Goal: Task Accomplishment & Management: Complete application form

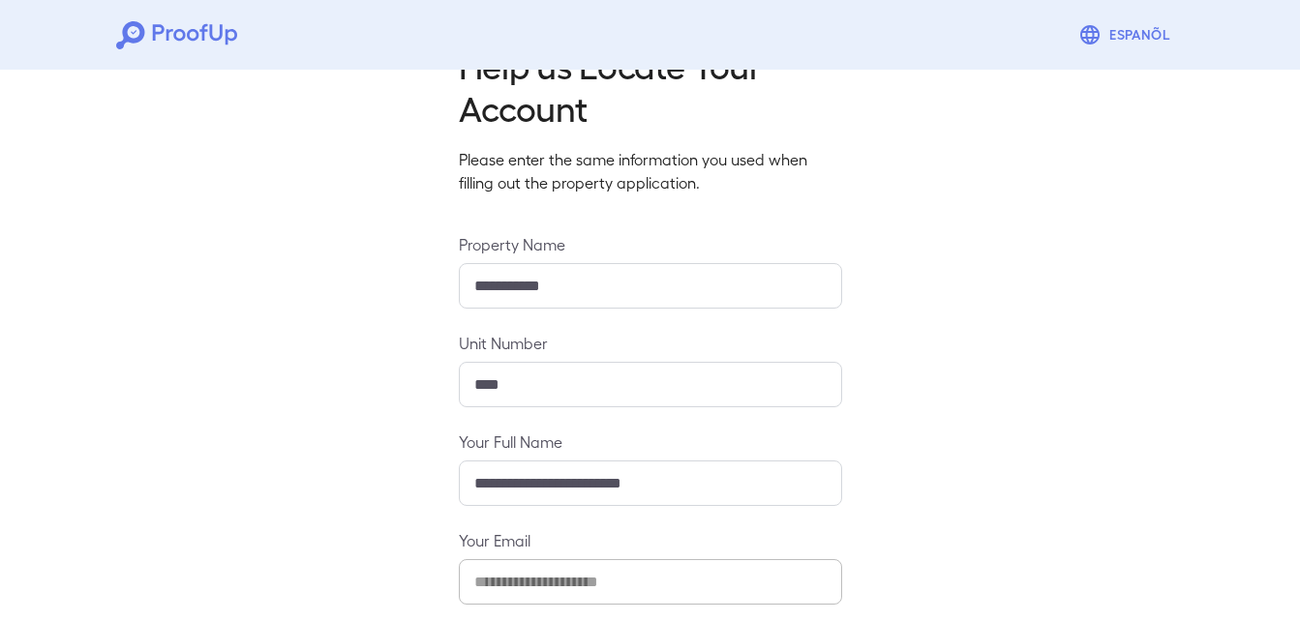
scroll to position [256, 0]
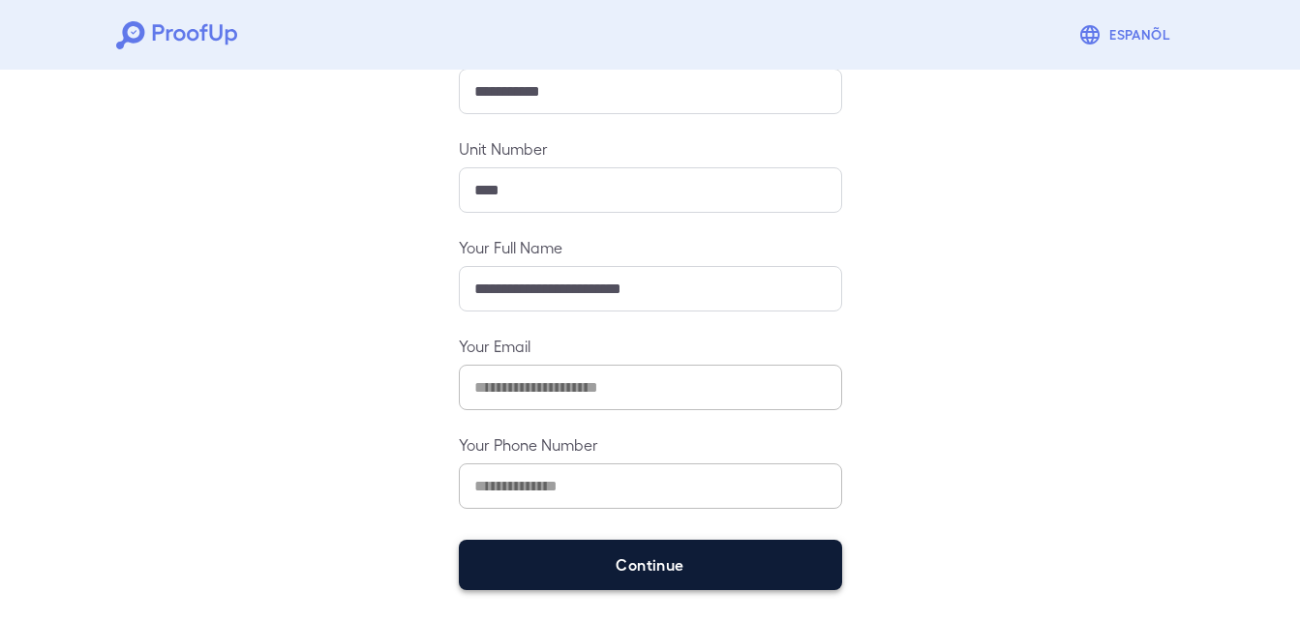
click at [689, 566] on button "Continue" at bounding box center [650, 565] width 383 height 50
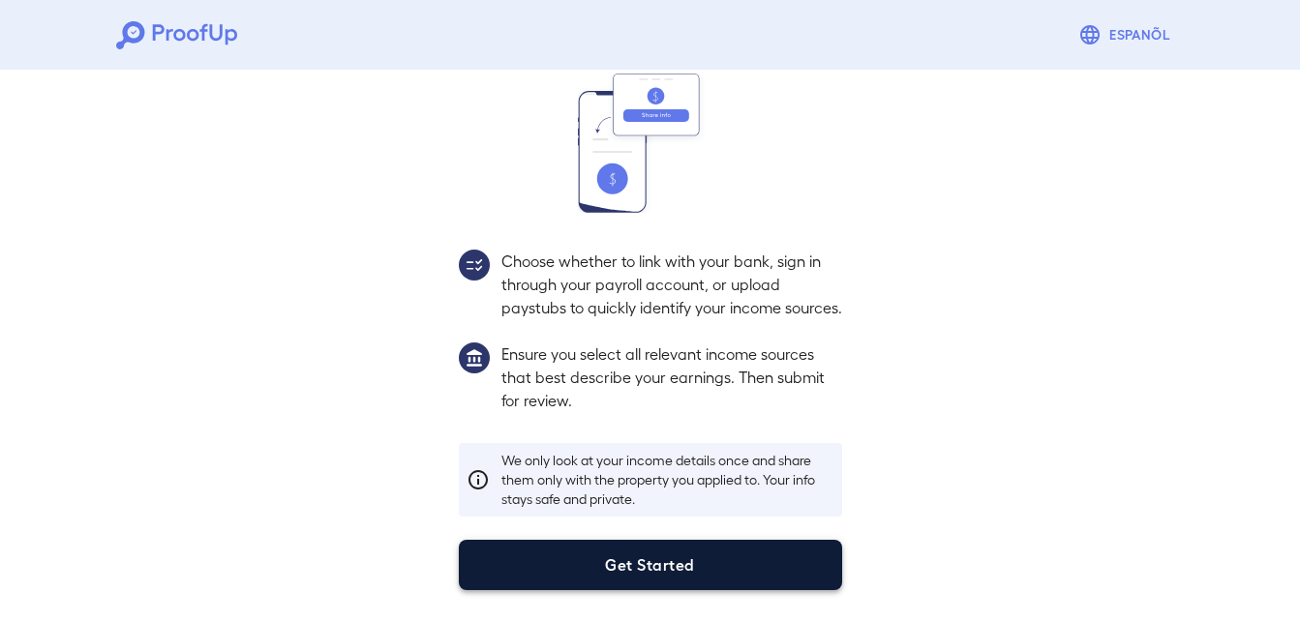
click at [721, 575] on button "Get Started" at bounding box center [650, 565] width 383 height 50
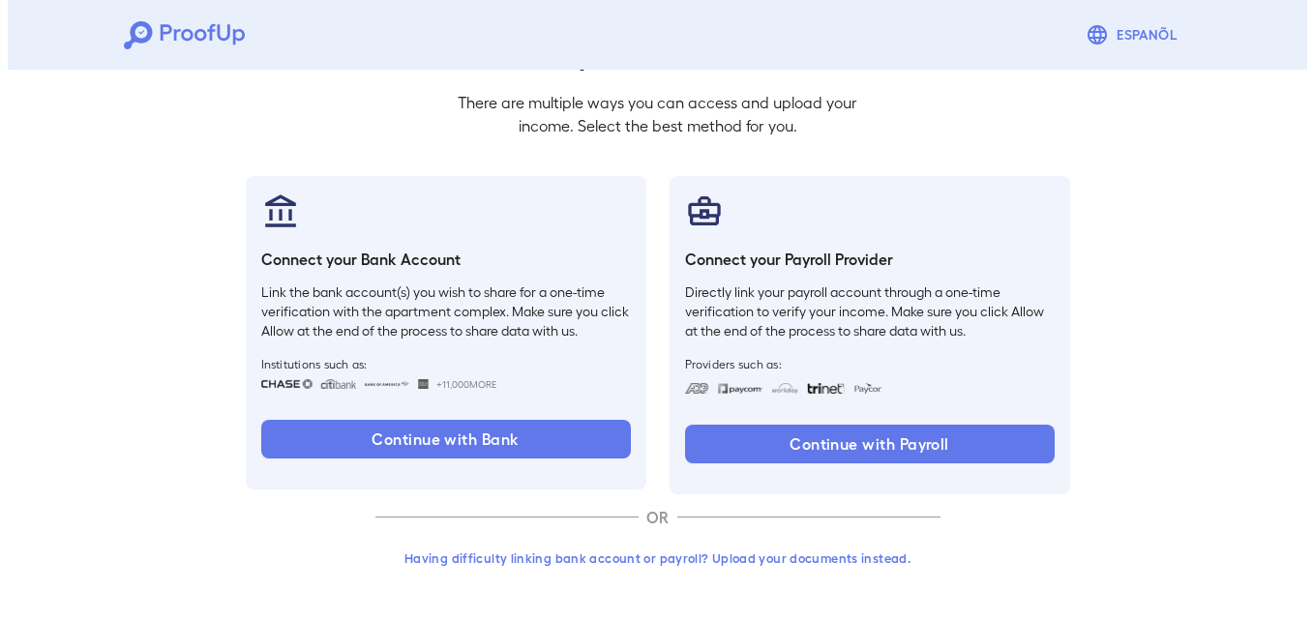
scroll to position [118, 0]
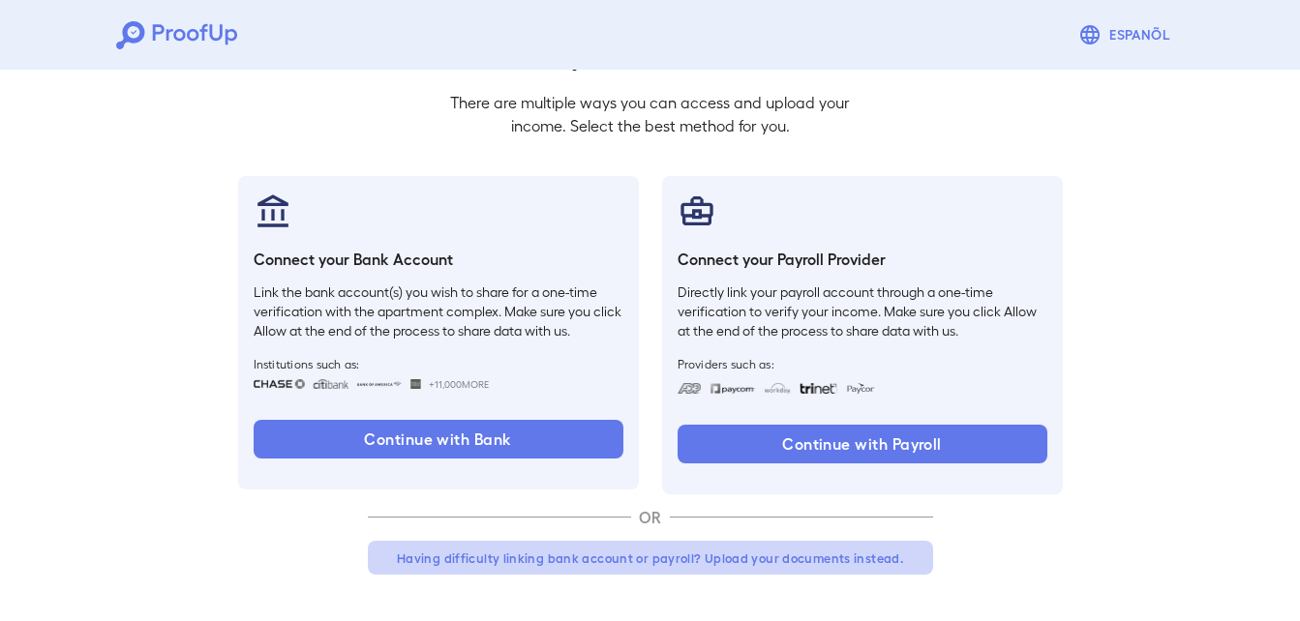
click at [698, 556] on button "Having difficulty linking bank account or payroll? Upload your documents instea…" at bounding box center [650, 558] width 565 height 35
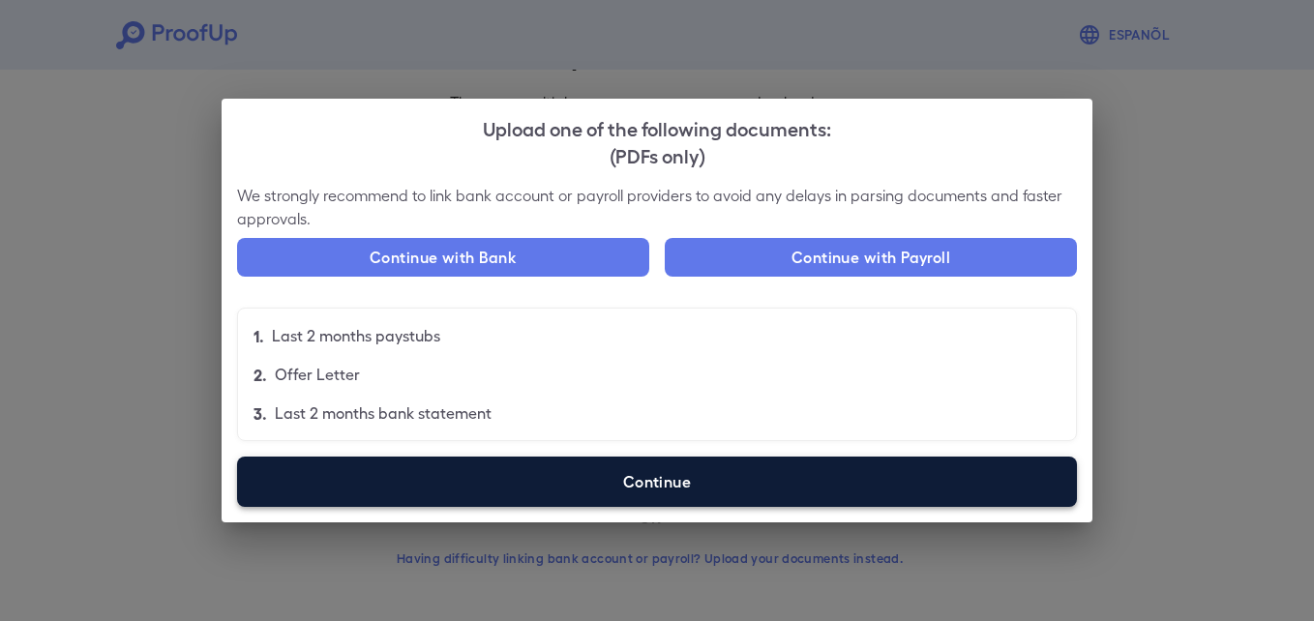
click at [705, 492] on label "Continue" at bounding box center [657, 482] width 840 height 50
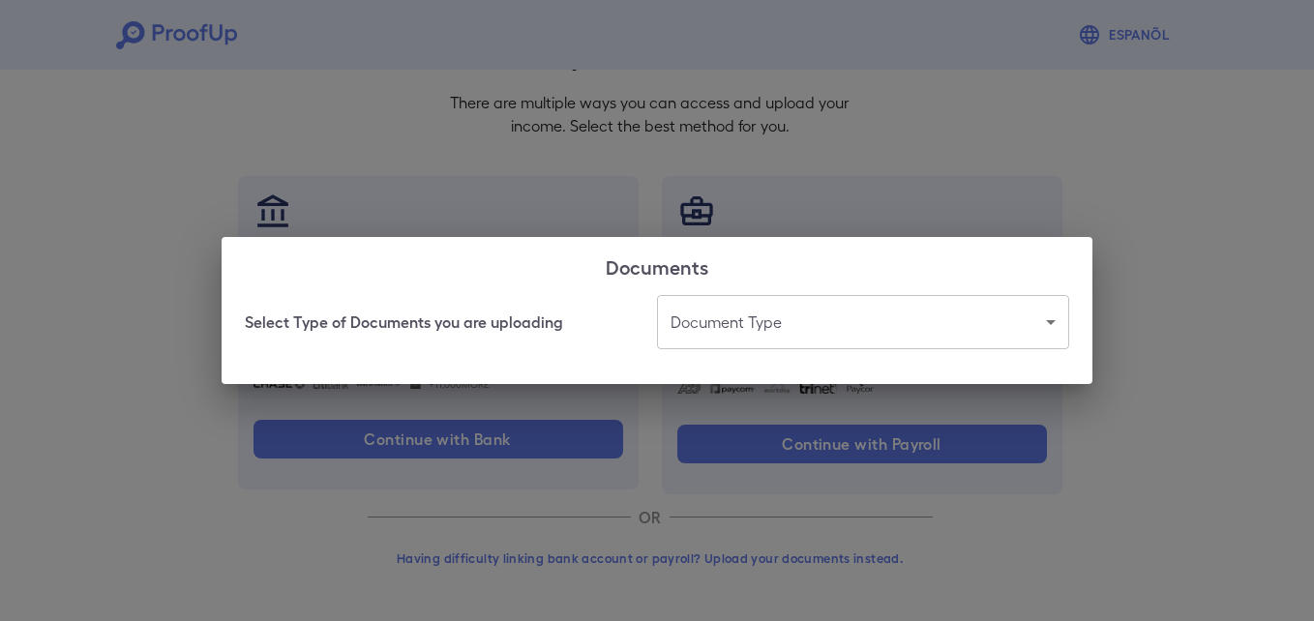
click at [711, 336] on body "Espanõl Go back How Would You Like to Verify Your Income? There are multiple wa…" at bounding box center [657, 251] width 1314 height 739
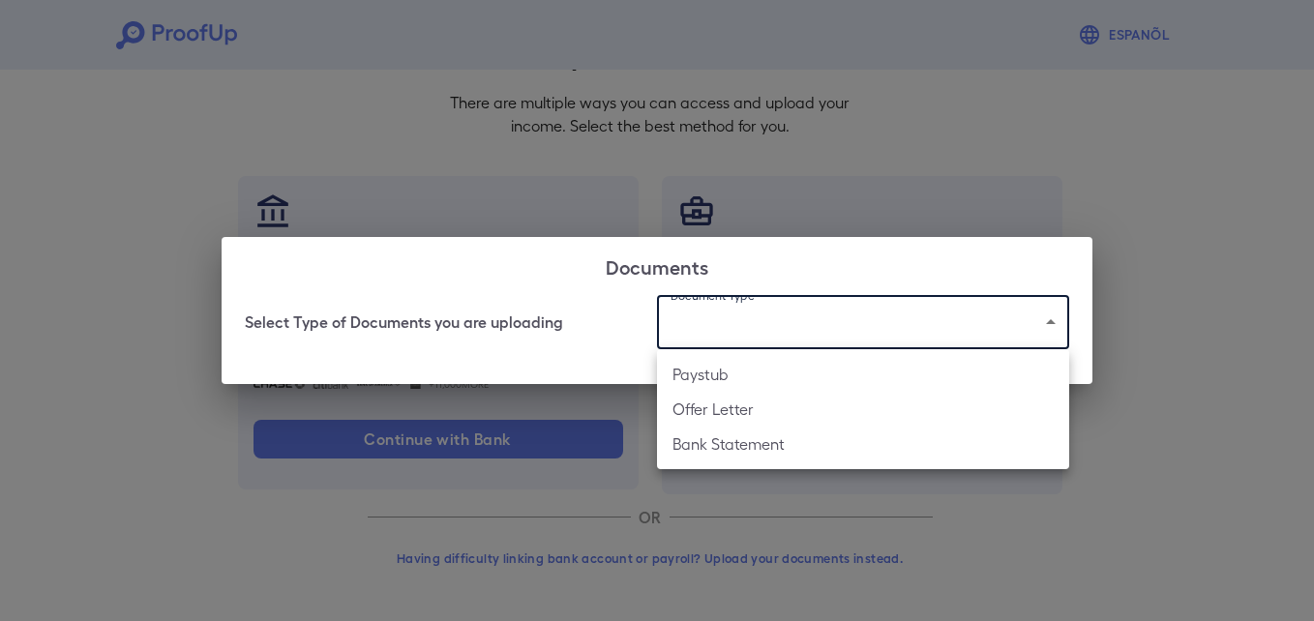
click at [729, 376] on li "Paystub" at bounding box center [863, 374] width 412 height 35
type input "*******"
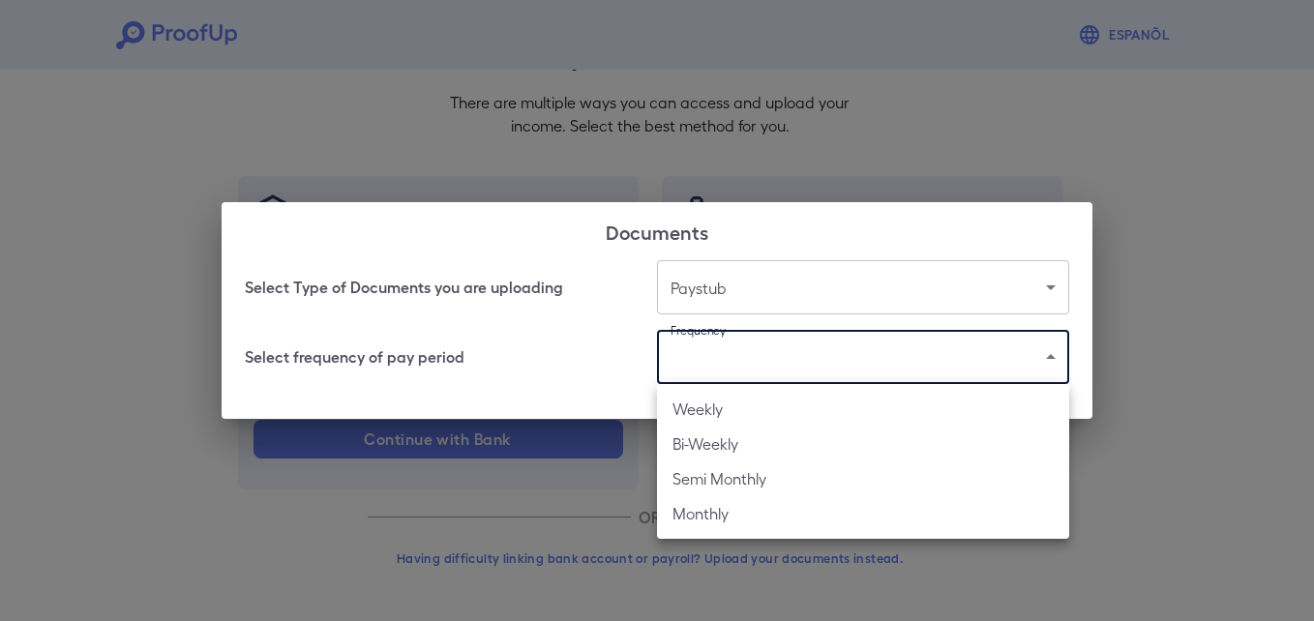
click at [728, 371] on body "Espanõl Go back How Would You Like to Verify Your Income? There are multiple wa…" at bounding box center [657, 251] width 1314 height 739
click at [731, 403] on li "Weekly" at bounding box center [863, 409] width 412 height 35
type input "******"
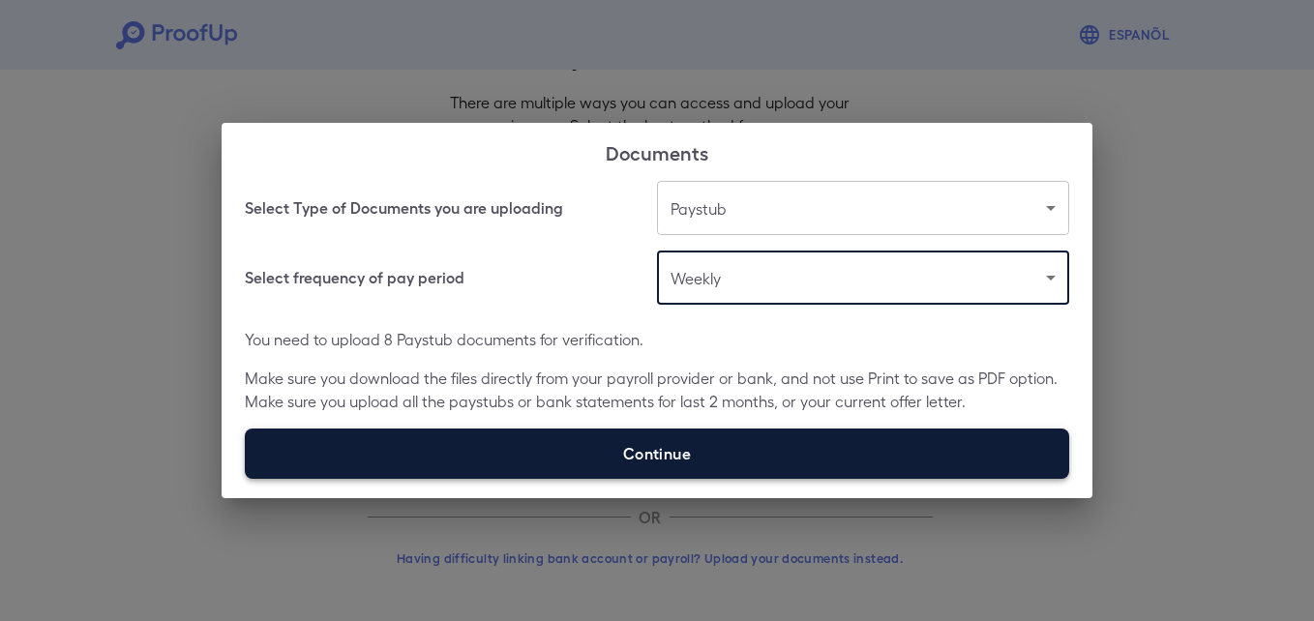
click at [732, 432] on label "Continue" at bounding box center [657, 454] width 825 height 50
click at [246, 478] on input "Continue" at bounding box center [245, 478] width 1 height 1
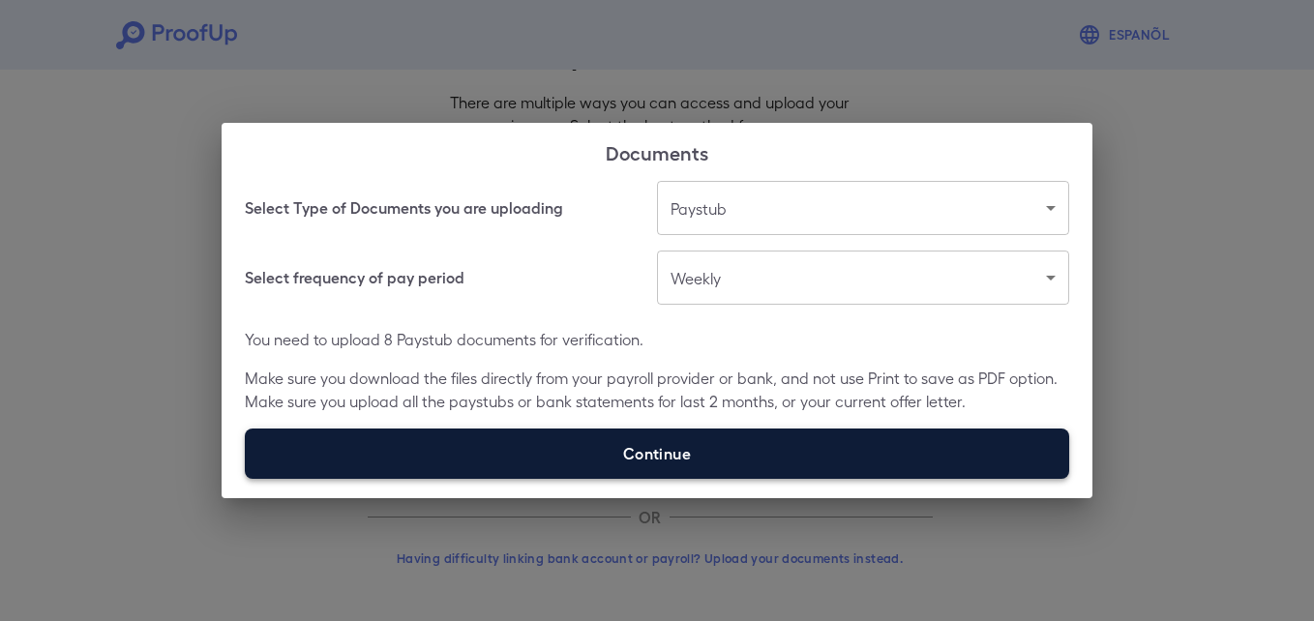
type input "**********"
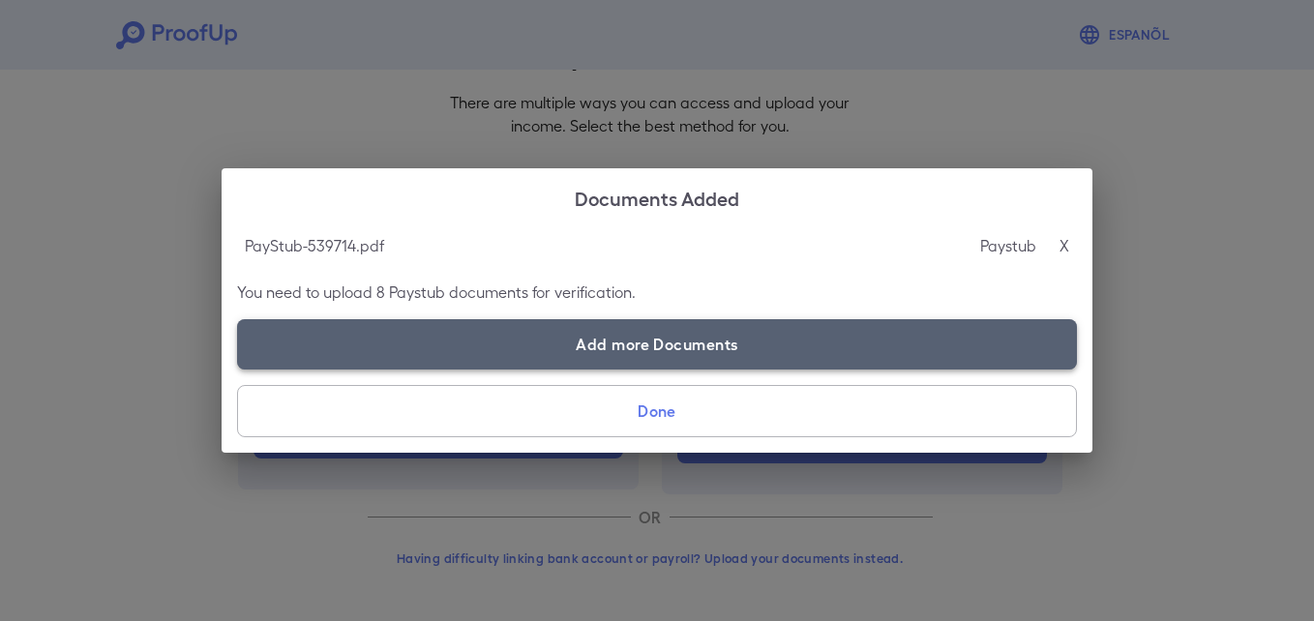
click at [406, 354] on label "Add more Documents" at bounding box center [657, 344] width 840 height 50
click at [238, 369] on input "Add more Documents" at bounding box center [237, 369] width 1 height 1
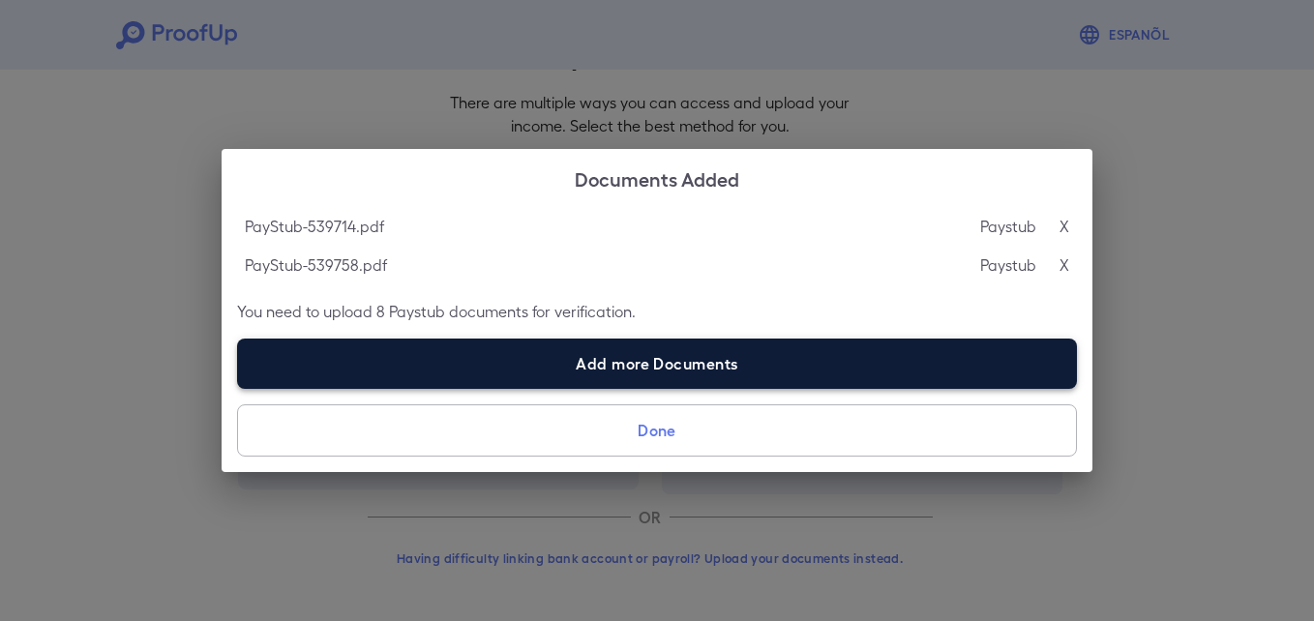
click at [413, 373] on label "Add more Documents" at bounding box center [657, 364] width 840 height 50
click at [238, 388] on input "Add more Documents" at bounding box center [237, 388] width 1 height 1
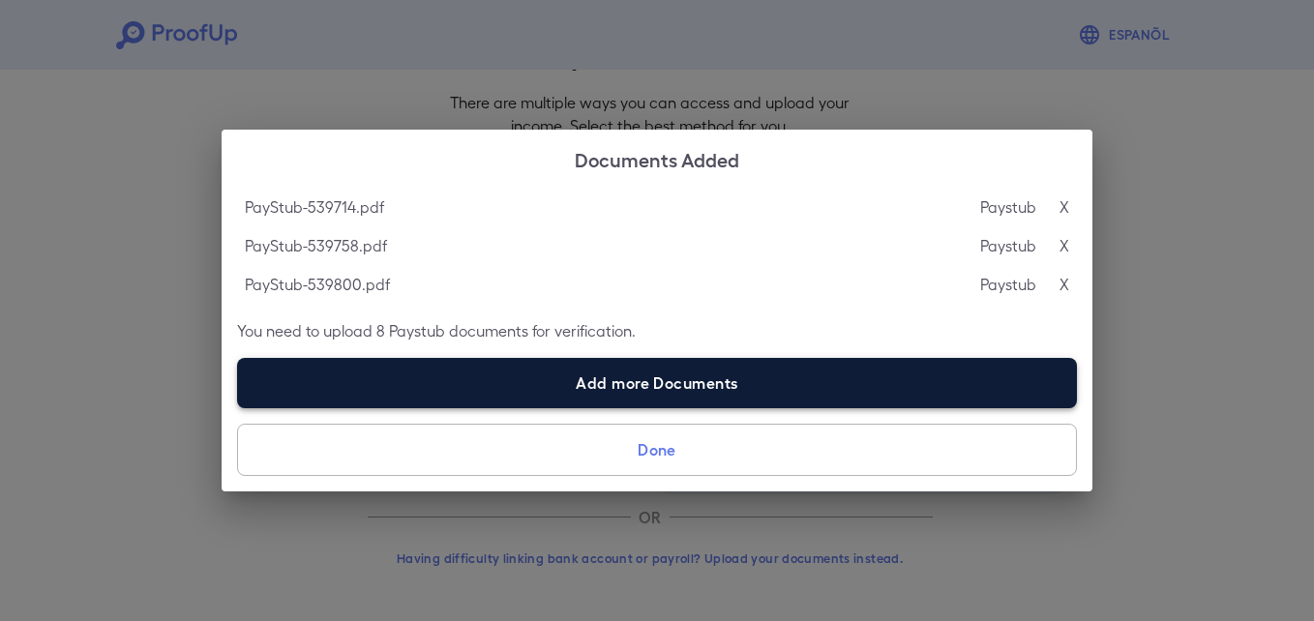
click at [381, 389] on label "Add more Documents" at bounding box center [657, 383] width 840 height 50
click at [238, 407] on input "Add more Documents" at bounding box center [237, 407] width 1 height 1
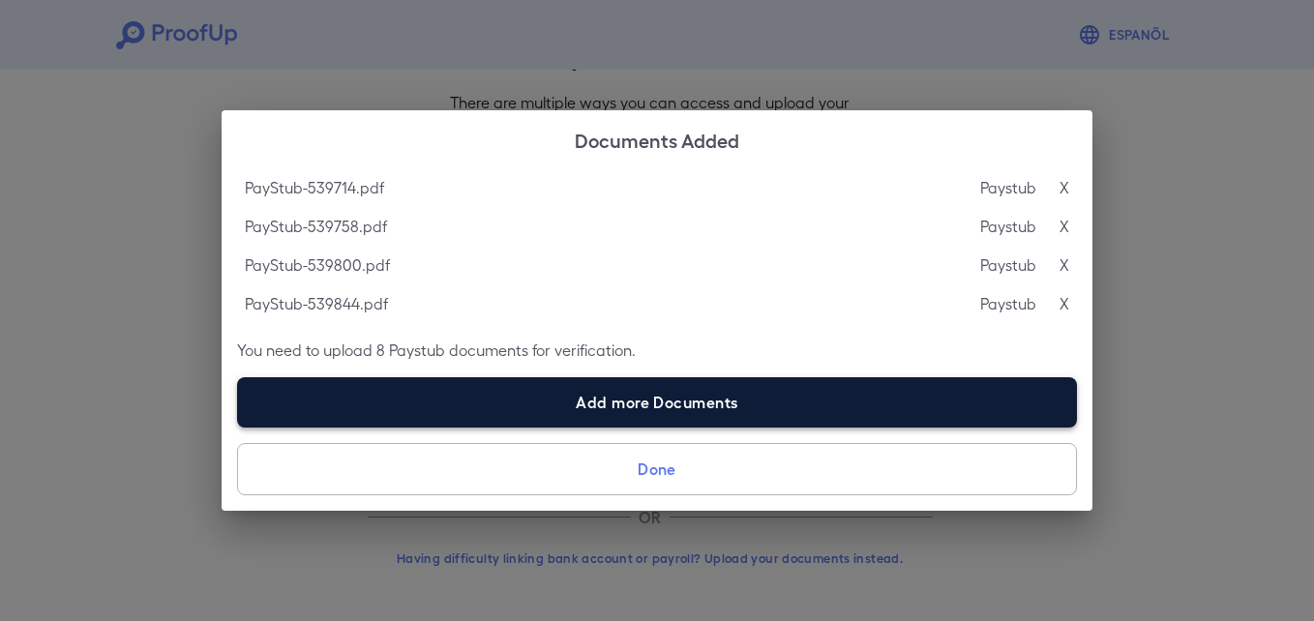
click at [406, 425] on label "Add more Documents" at bounding box center [657, 402] width 840 height 50
click at [238, 427] on input "Add more Documents" at bounding box center [237, 427] width 1 height 1
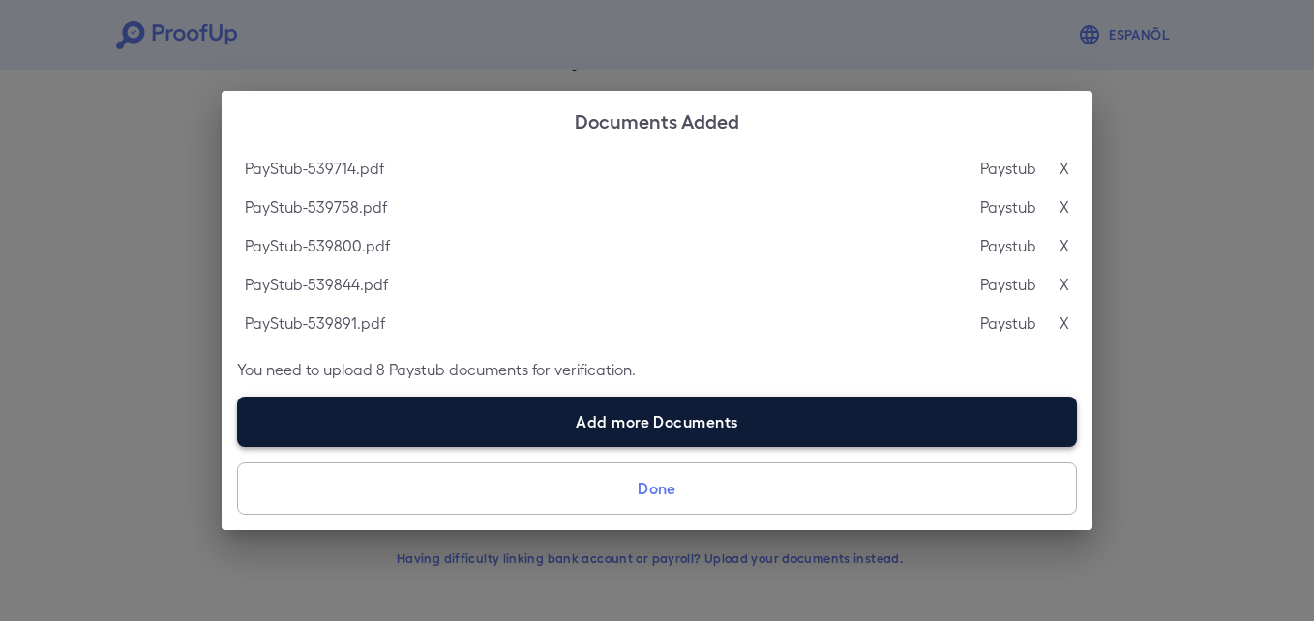
click at [596, 424] on label "Add more Documents" at bounding box center [657, 422] width 840 height 50
click at [238, 446] on input "Add more Documents" at bounding box center [237, 446] width 1 height 1
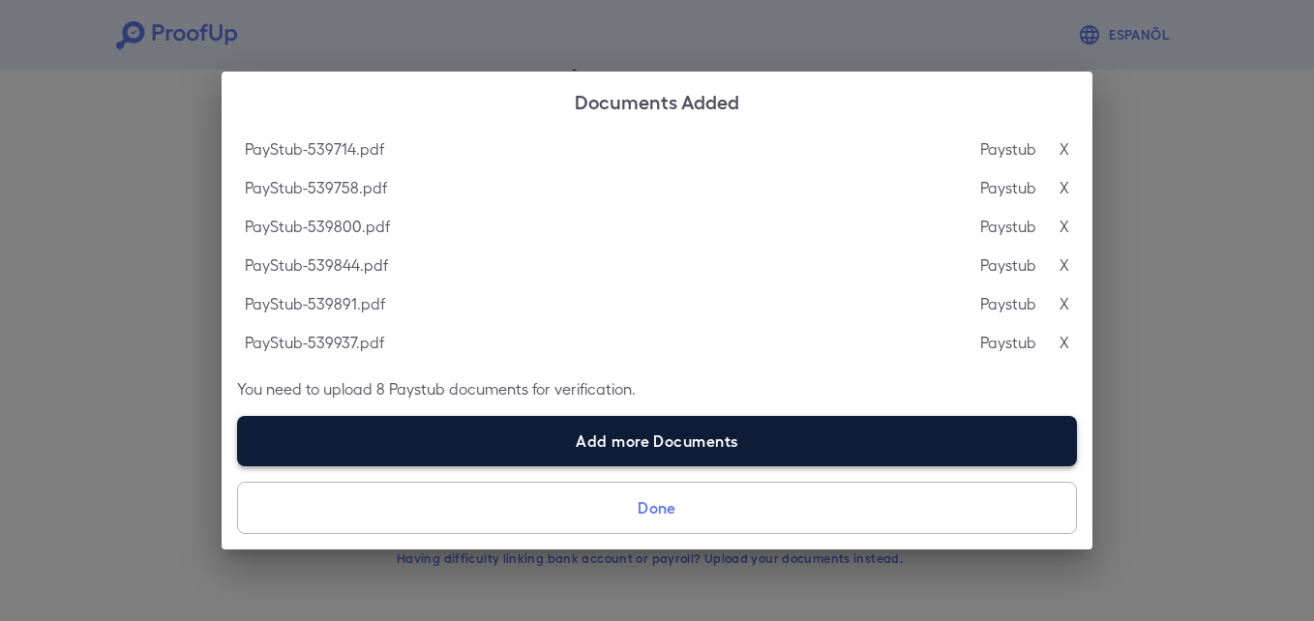
click at [377, 440] on label "Add more Documents" at bounding box center [657, 441] width 840 height 50
click at [238, 466] on input "Add more Documents" at bounding box center [237, 466] width 1 height 1
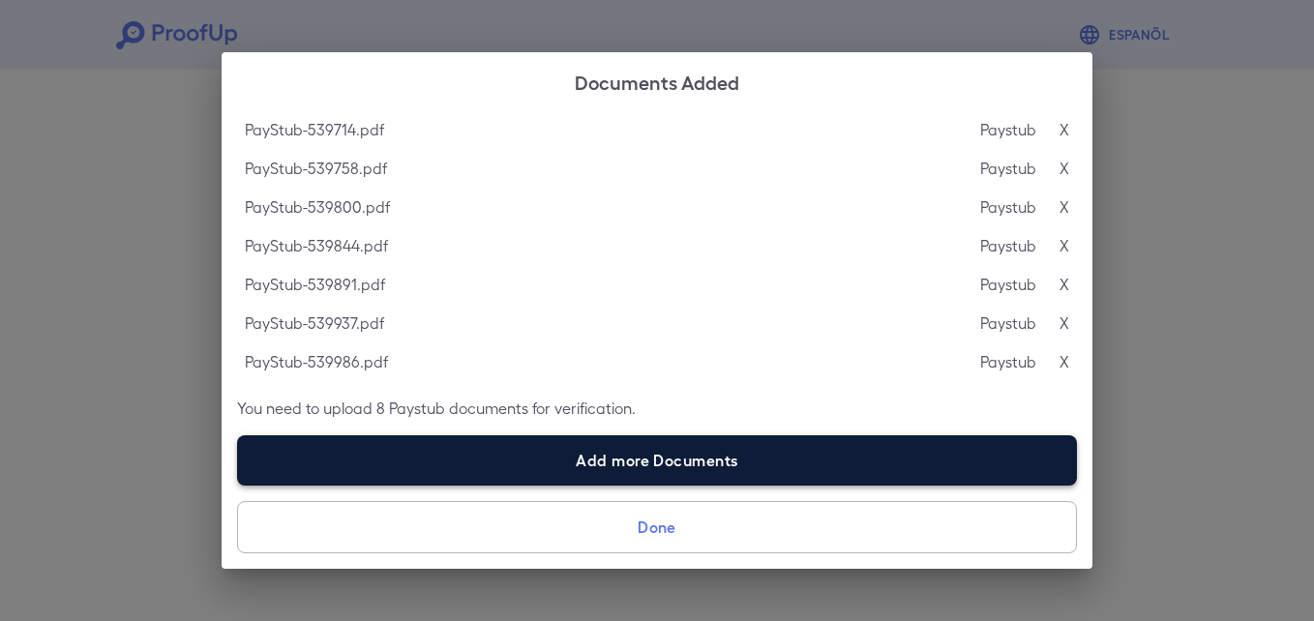
click at [447, 457] on label "Add more Documents" at bounding box center [657, 461] width 840 height 50
click at [238, 485] on input "Add more Documents" at bounding box center [237, 485] width 1 height 1
type input "**********"
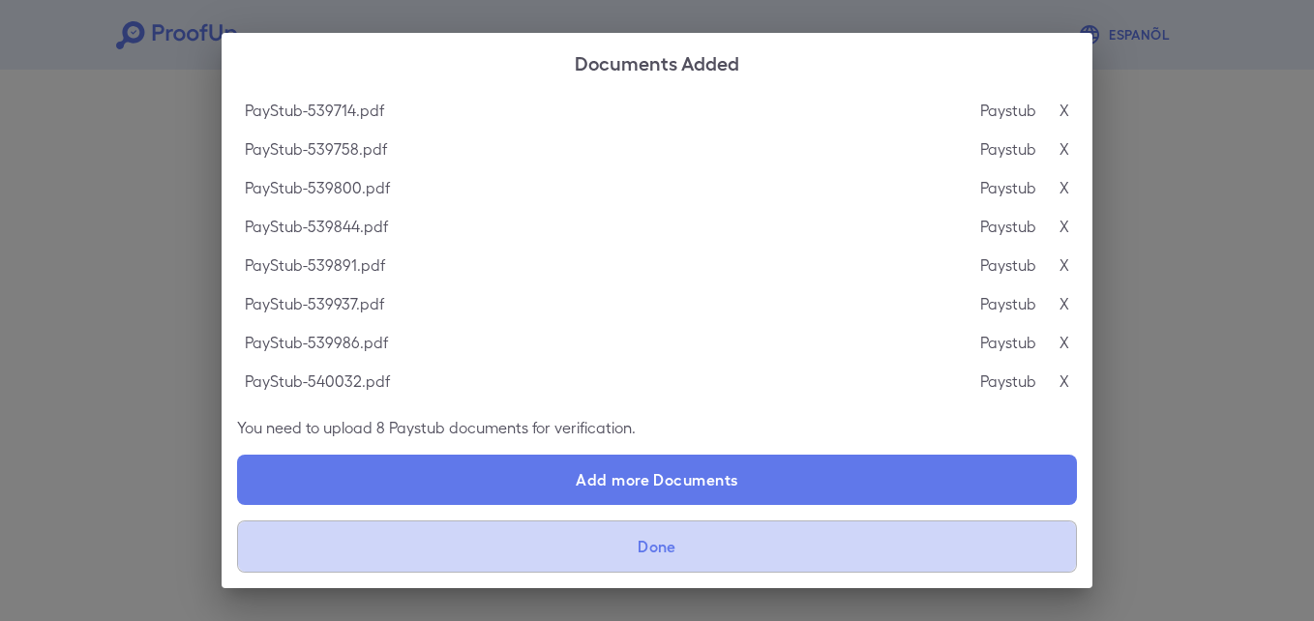
click at [450, 537] on button "Done" at bounding box center [657, 547] width 840 height 52
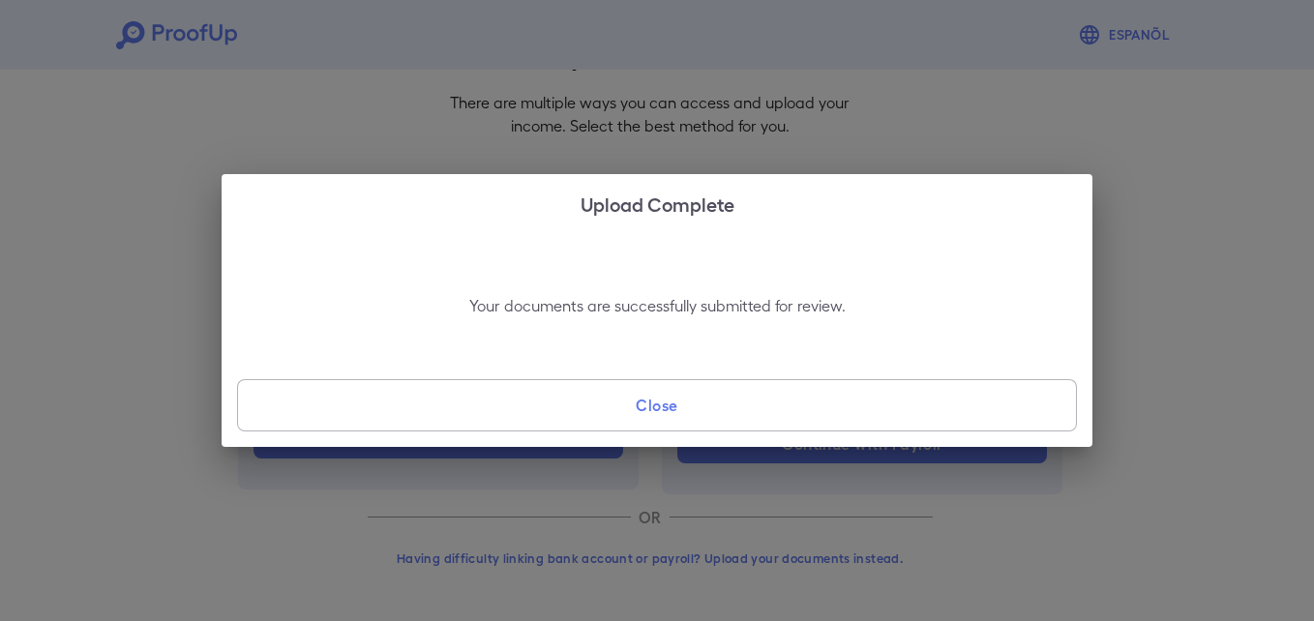
click at [586, 412] on button "Close" at bounding box center [657, 405] width 840 height 52
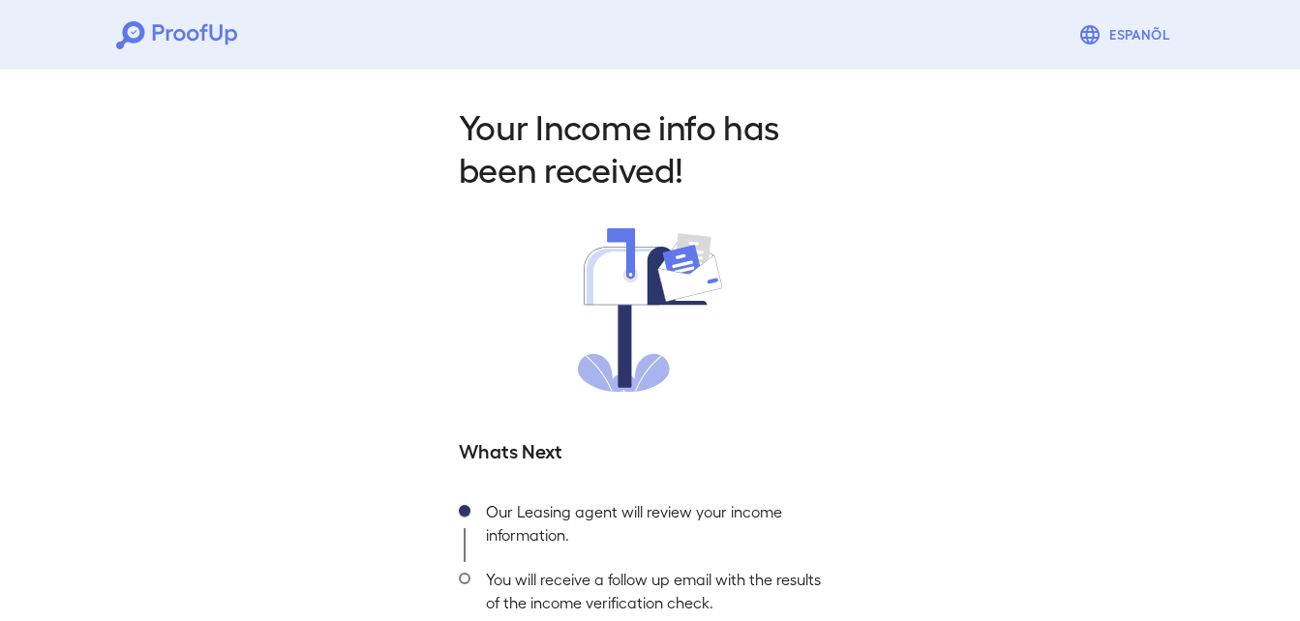
drag, startPoint x: 622, startPoint y: 442, endPoint x: 613, endPoint y: 447, distance: 10.8
click at [622, 443] on h5 "Whats Next" at bounding box center [650, 449] width 383 height 27
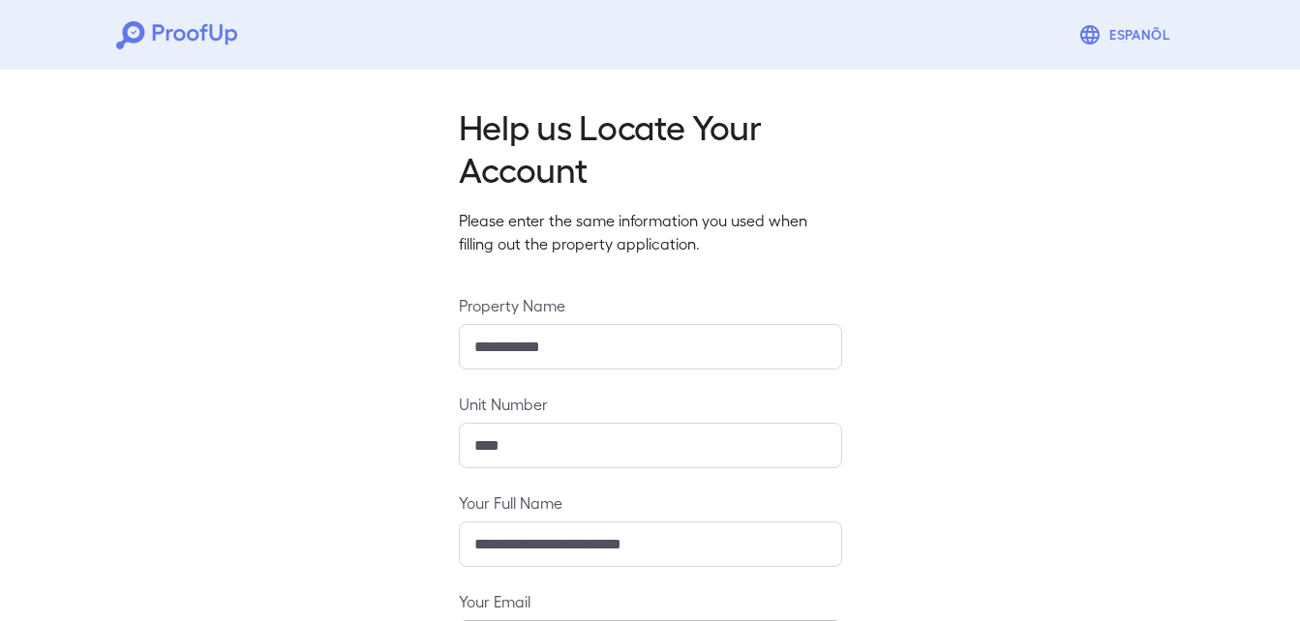
type input "**********"
type input "****"
type input "**********"
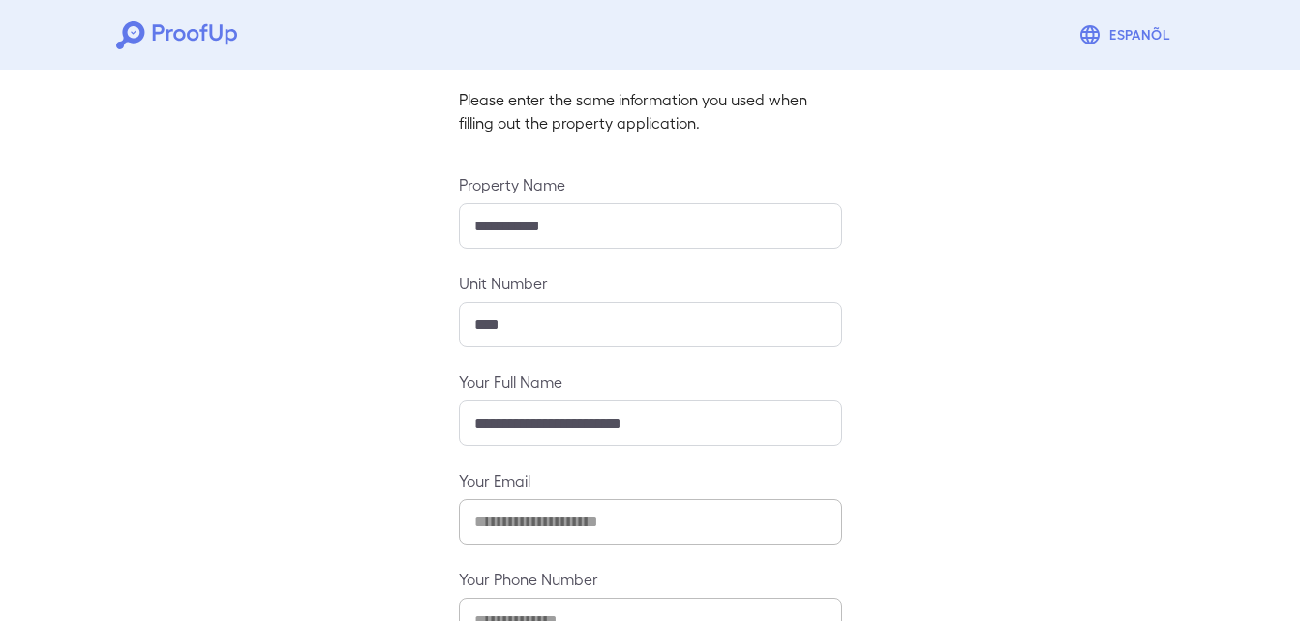
scroll to position [256, 0]
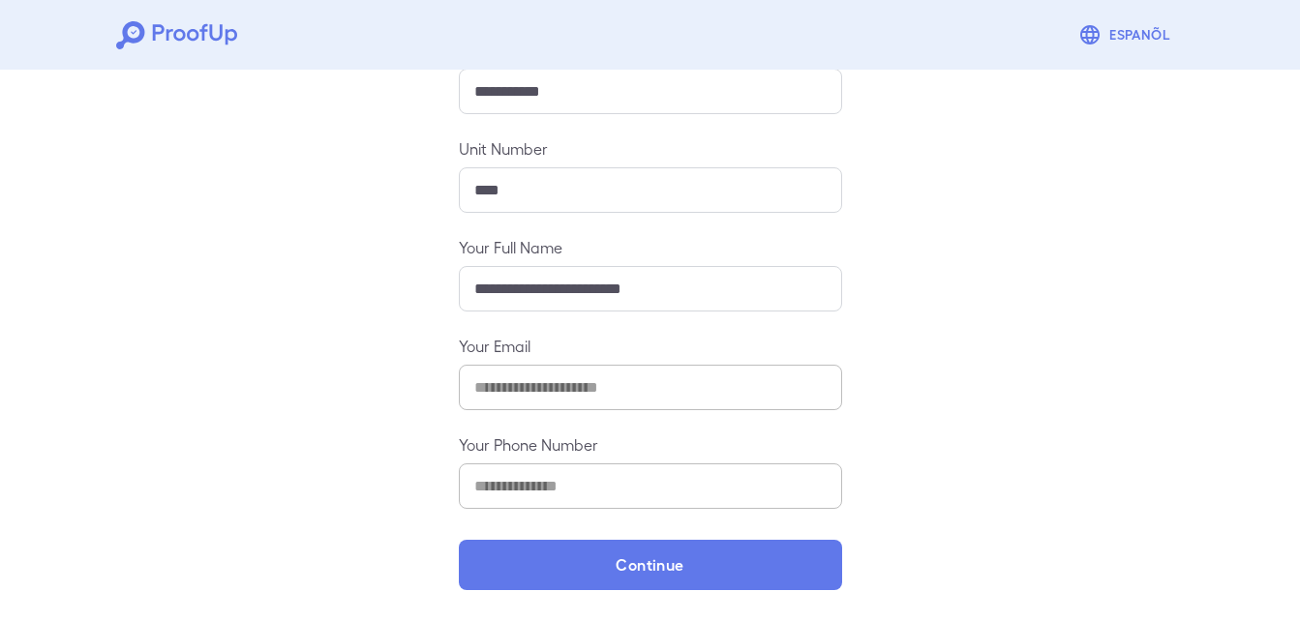
click at [530, 199] on input "****" at bounding box center [650, 189] width 383 height 45
type input "****"
click at [299, 267] on div "**********" at bounding box center [650, 213] width 1300 height 815
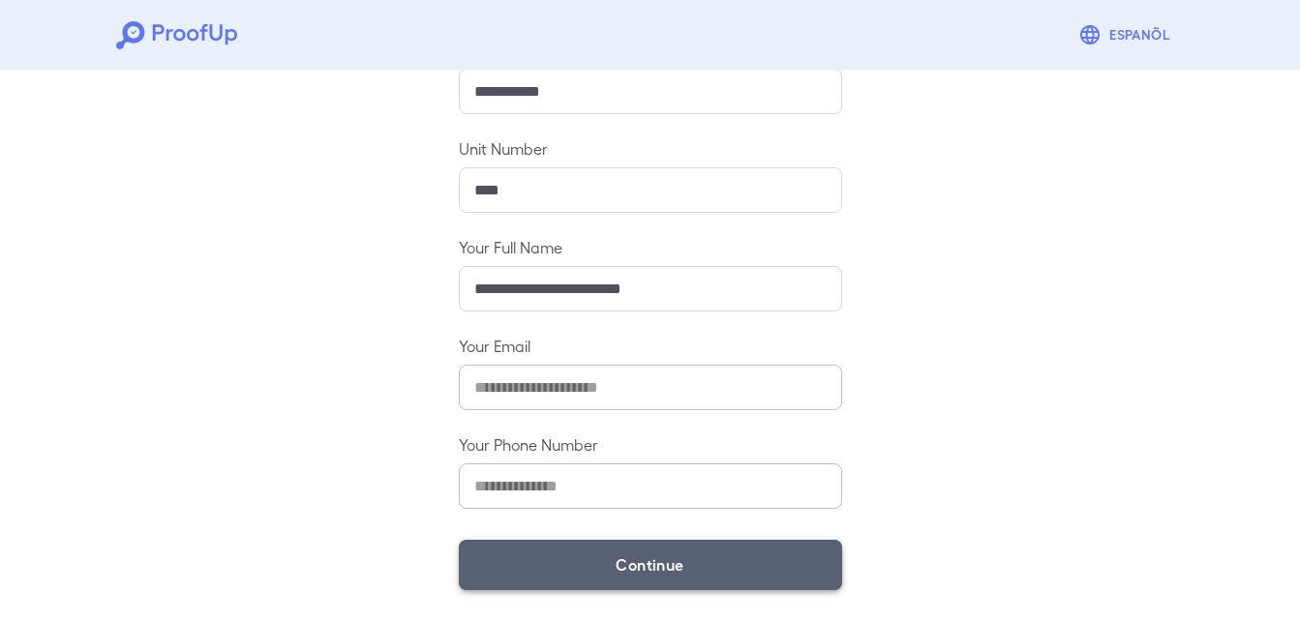
click at [616, 565] on button "Continue" at bounding box center [650, 565] width 383 height 50
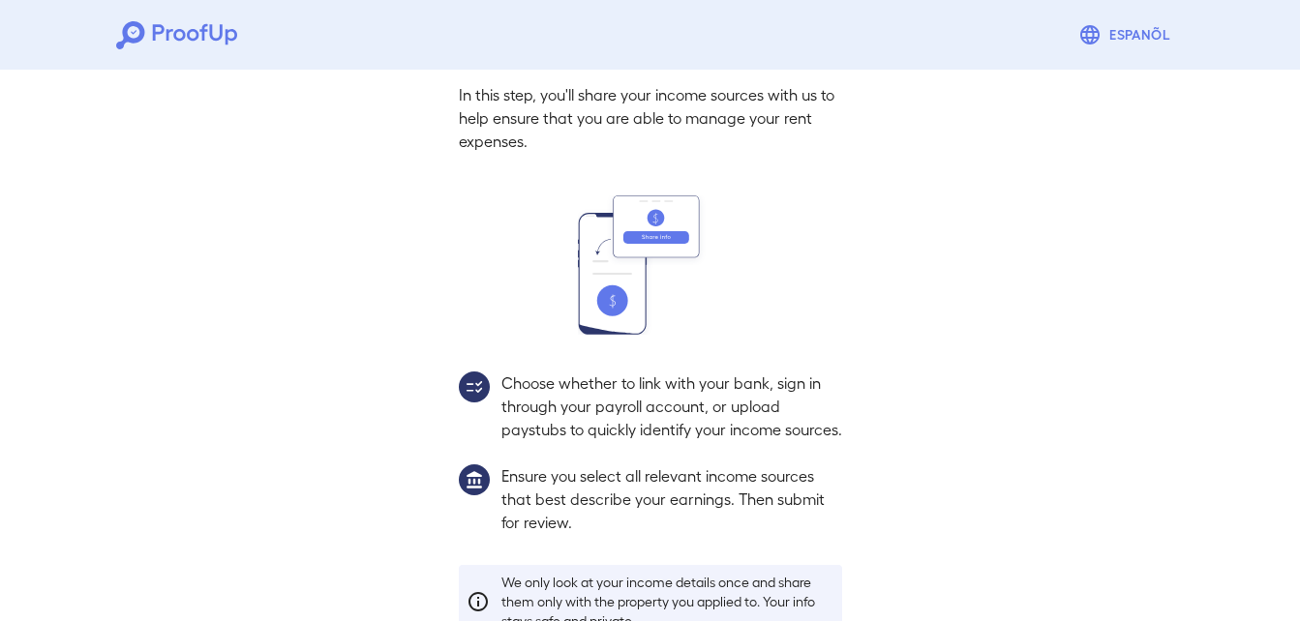
scroll to position [228, 0]
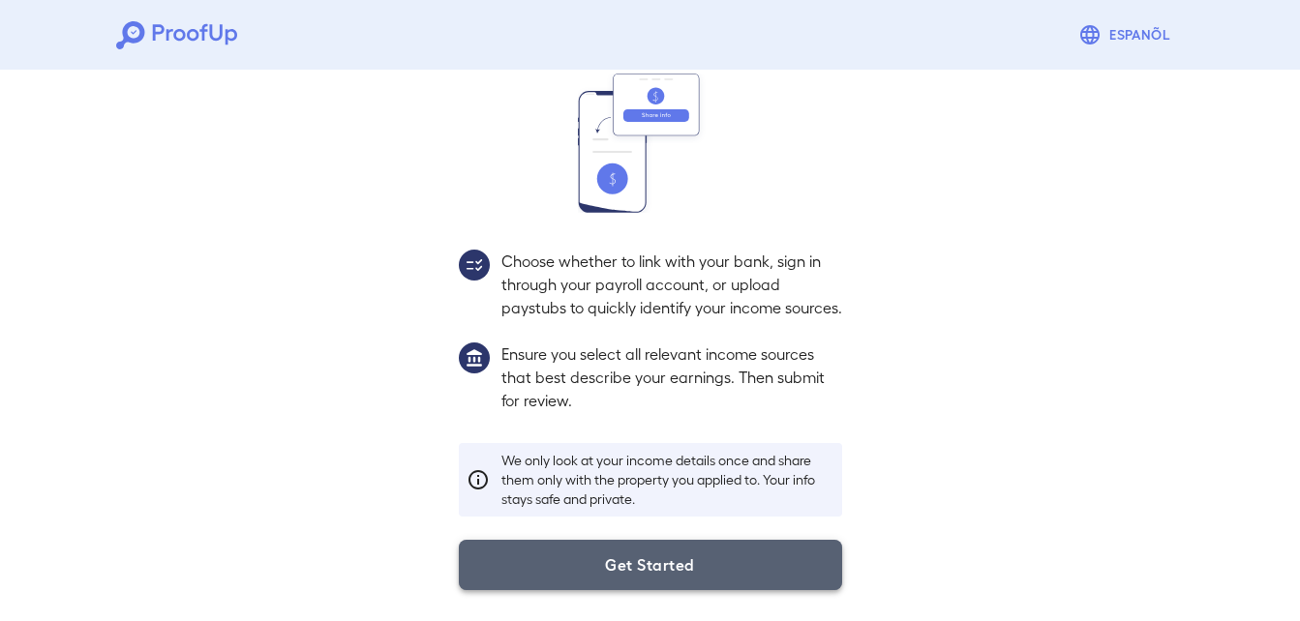
click at [561, 571] on button "Get Started" at bounding box center [650, 565] width 383 height 50
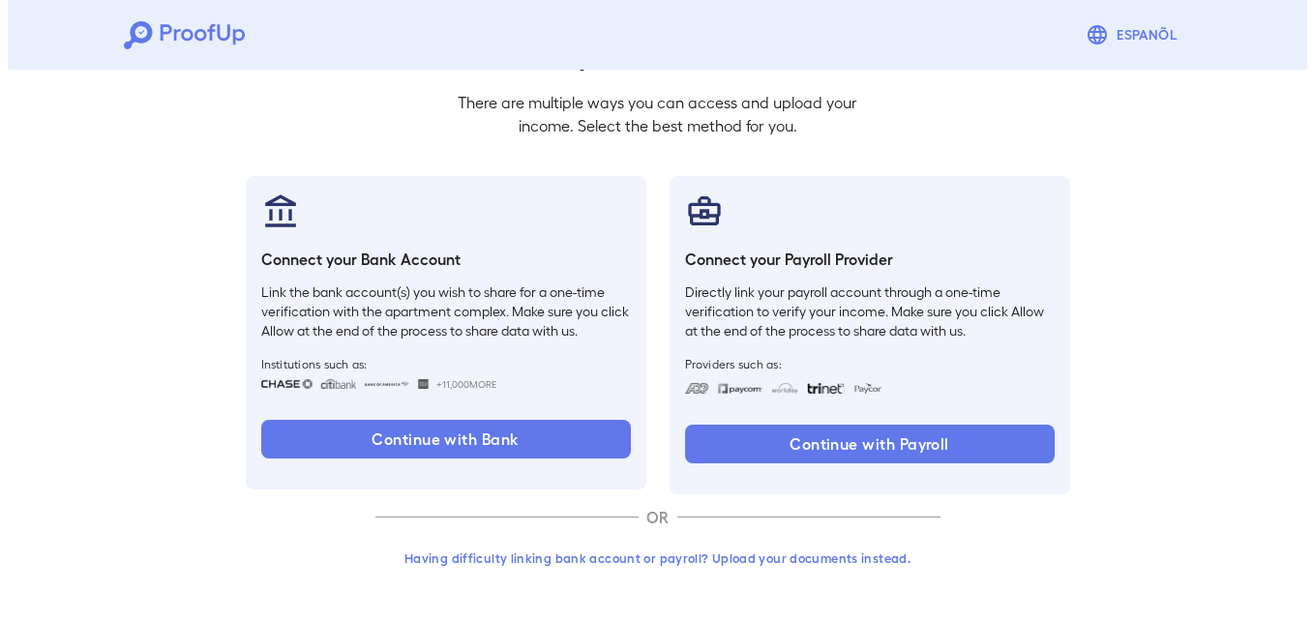
scroll to position [118, 0]
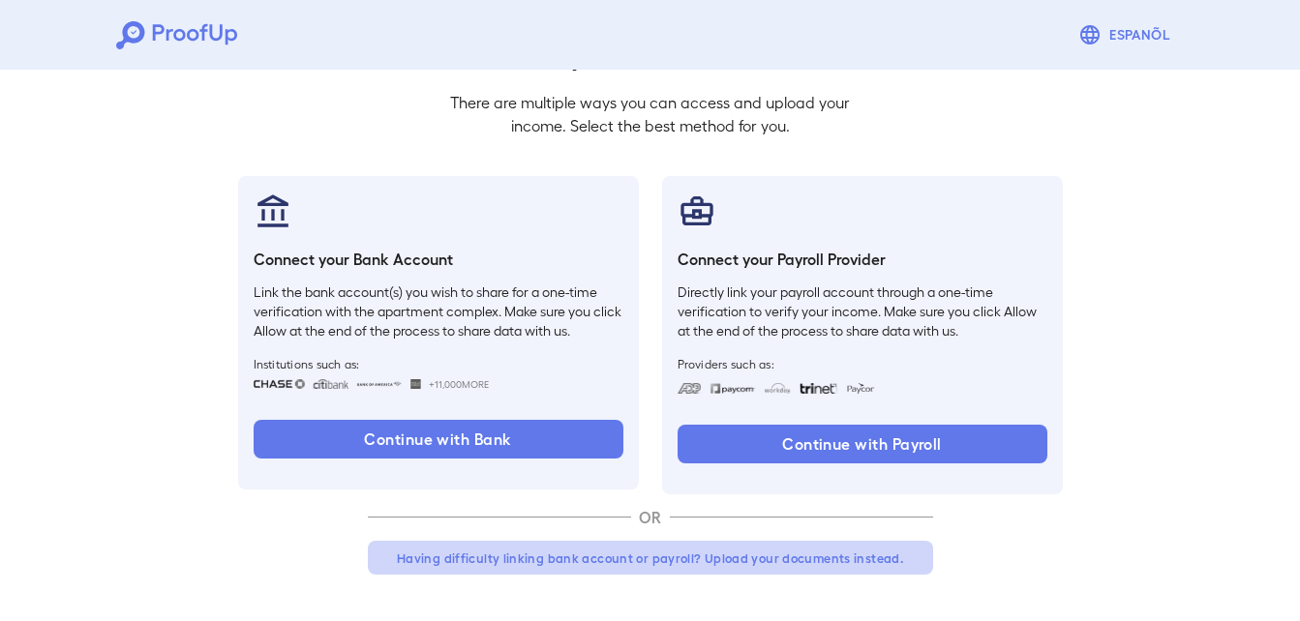
click at [546, 559] on button "Having difficulty linking bank account or payroll? Upload your documents instea…" at bounding box center [650, 558] width 565 height 35
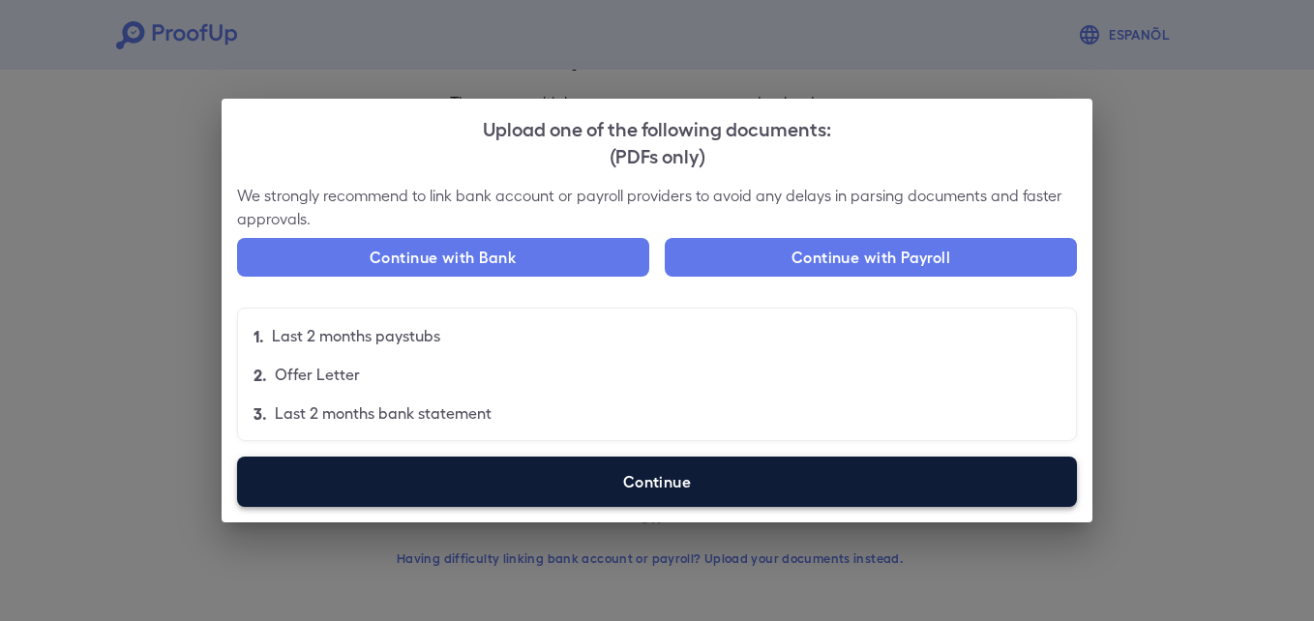
click at [488, 486] on label "Continue" at bounding box center [657, 482] width 840 height 50
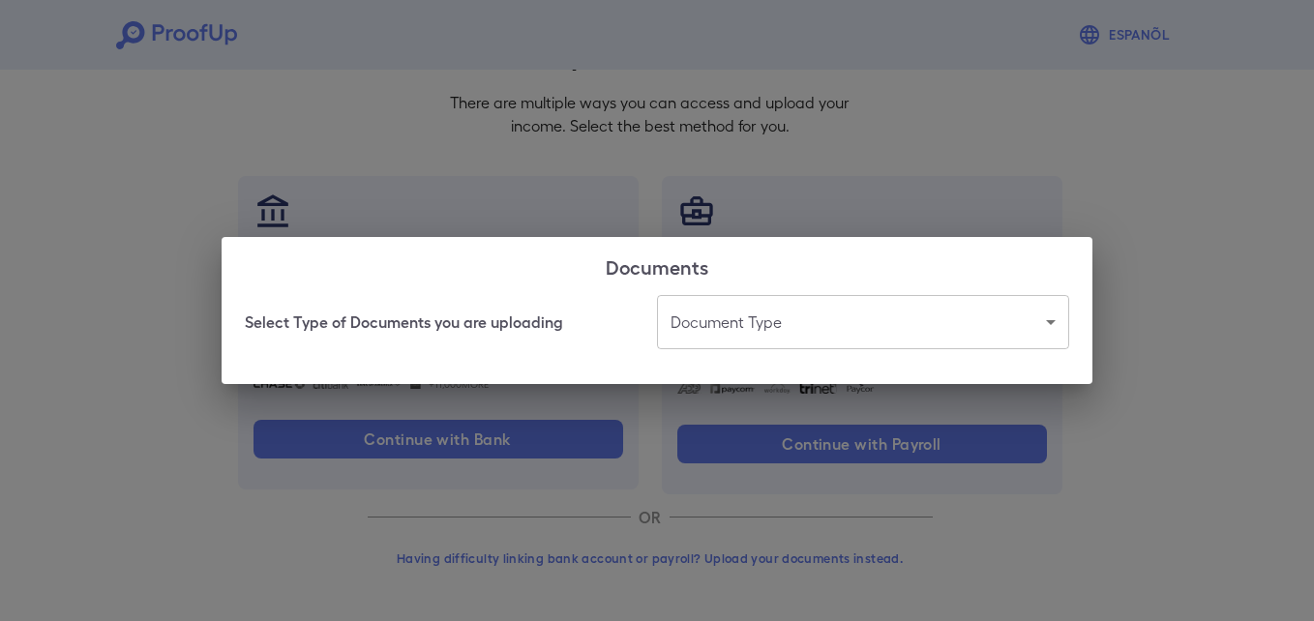
click at [758, 319] on body "Espanõl Go back How Would You Like to Verify Your Income? There are multiple wa…" at bounding box center [657, 251] width 1314 height 739
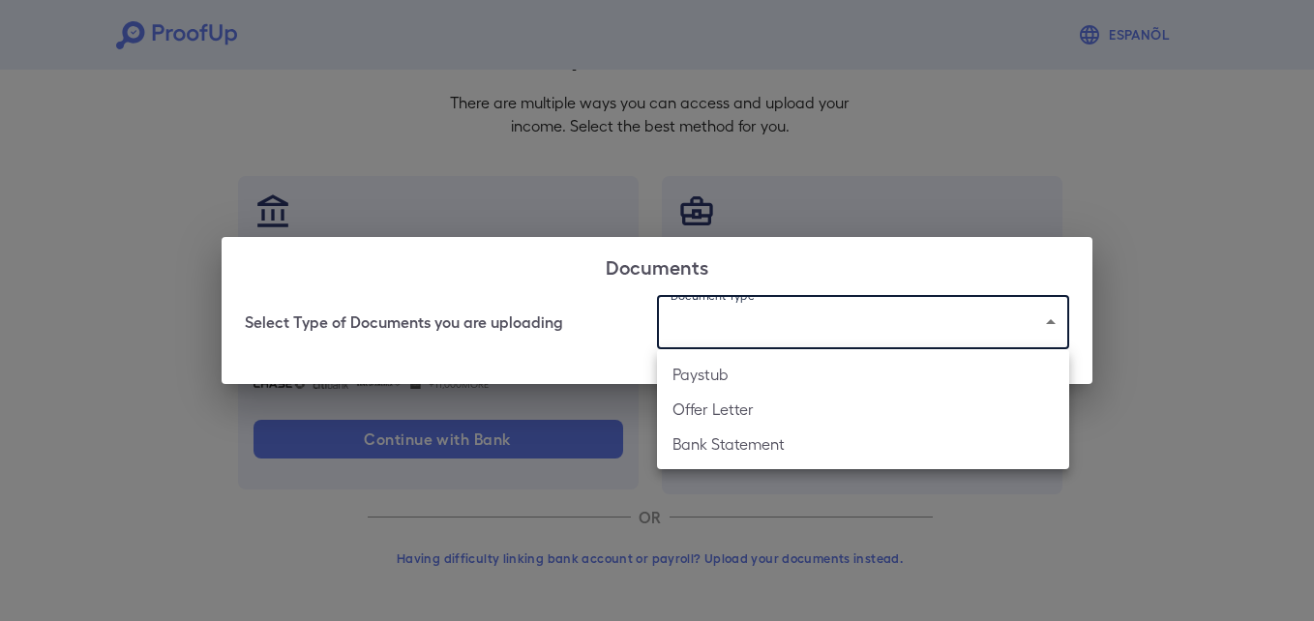
click at [726, 378] on li "Paystub" at bounding box center [863, 374] width 412 height 35
type input "*******"
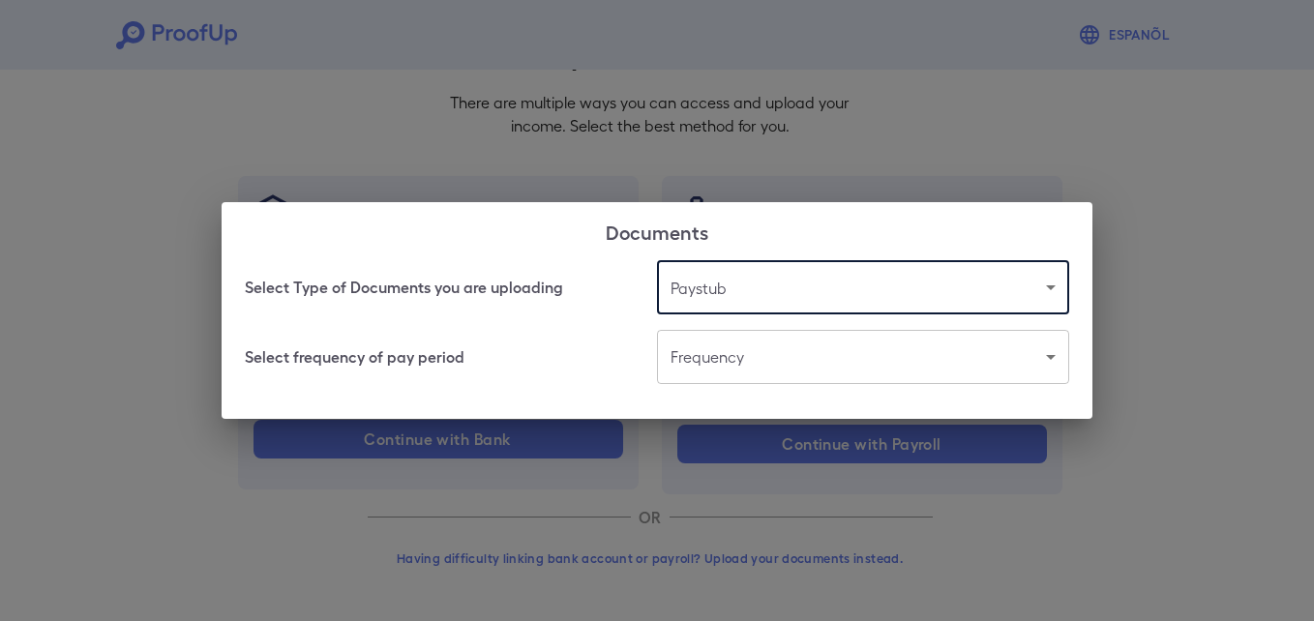
click at [767, 350] on body "Espanõl Go back How Would You Like to Verify Your Income? There are multiple wa…" at bounding box center [657, 251] width 1314 height 739
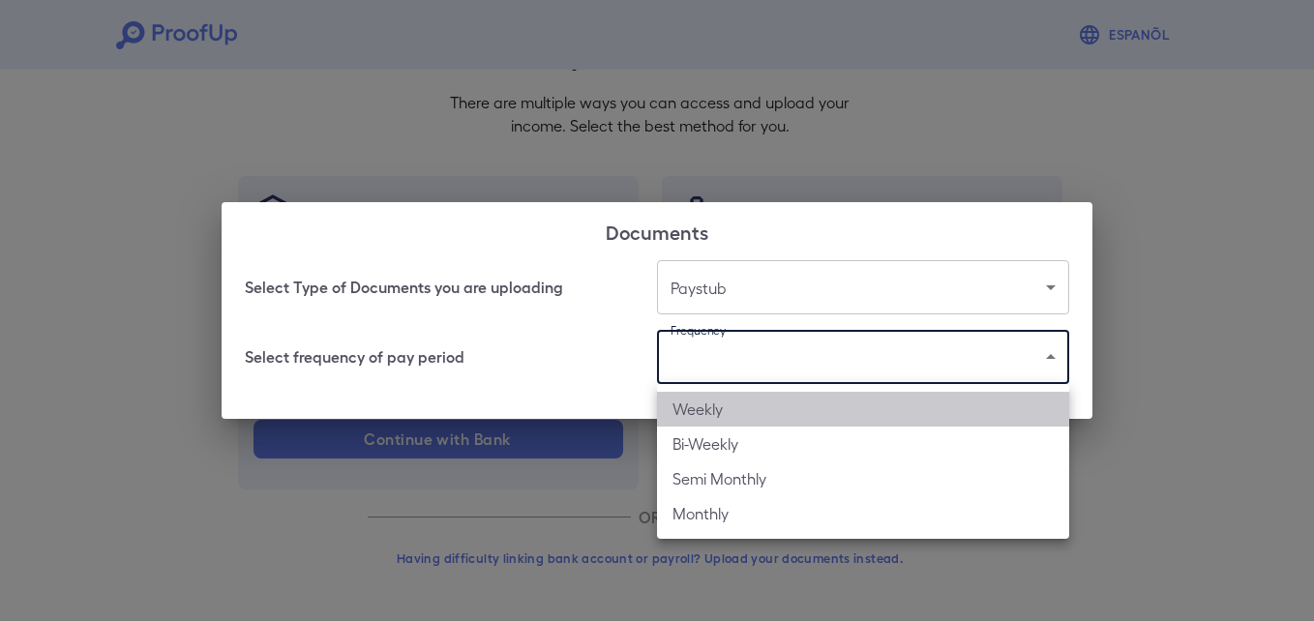
click at [698, 414] on li "Weekly" at bounding box center [863, 409] width 412 height 35
type input "******"
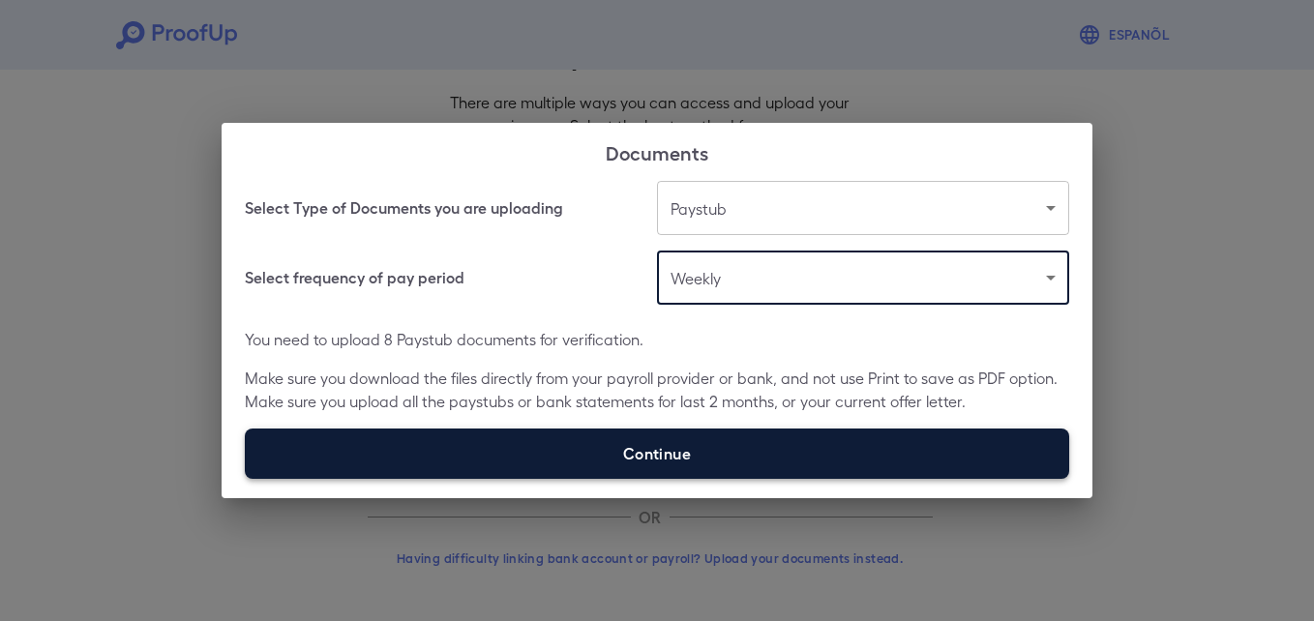
click at [661, 448] on label "Continue" at bounding box center [657, 454] width 825 height 50
click at [246, 478] on input "Continue" at bounding box center [245, 478] width 1 height 1
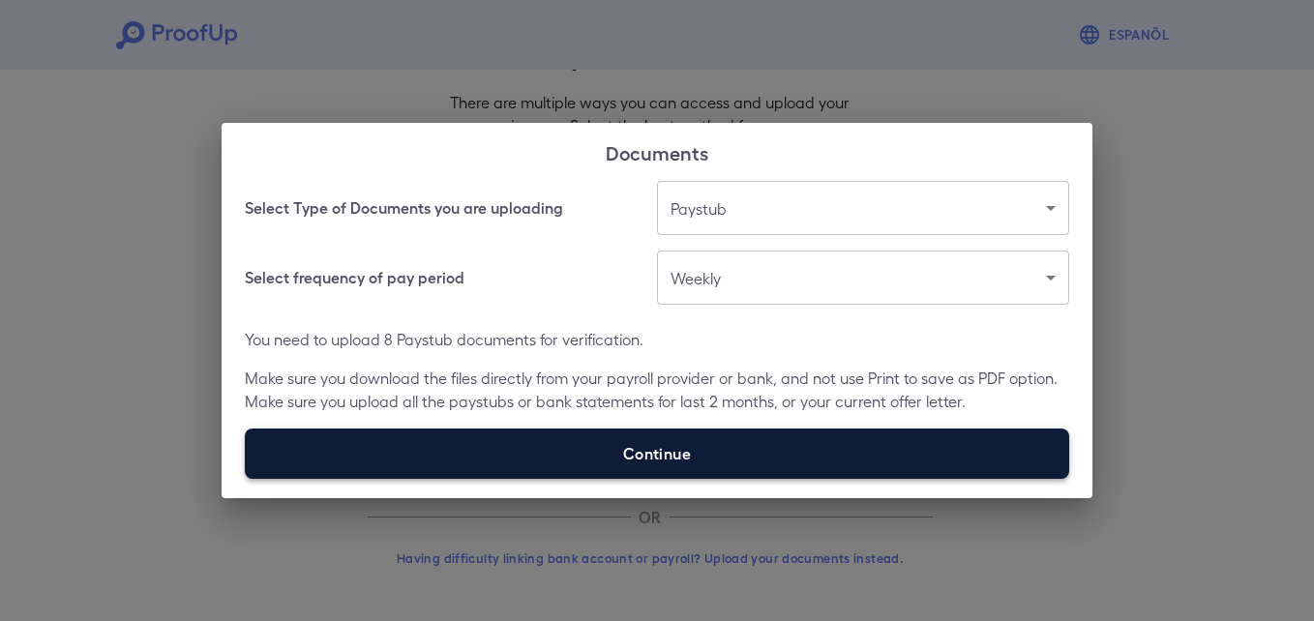
type input "**********"
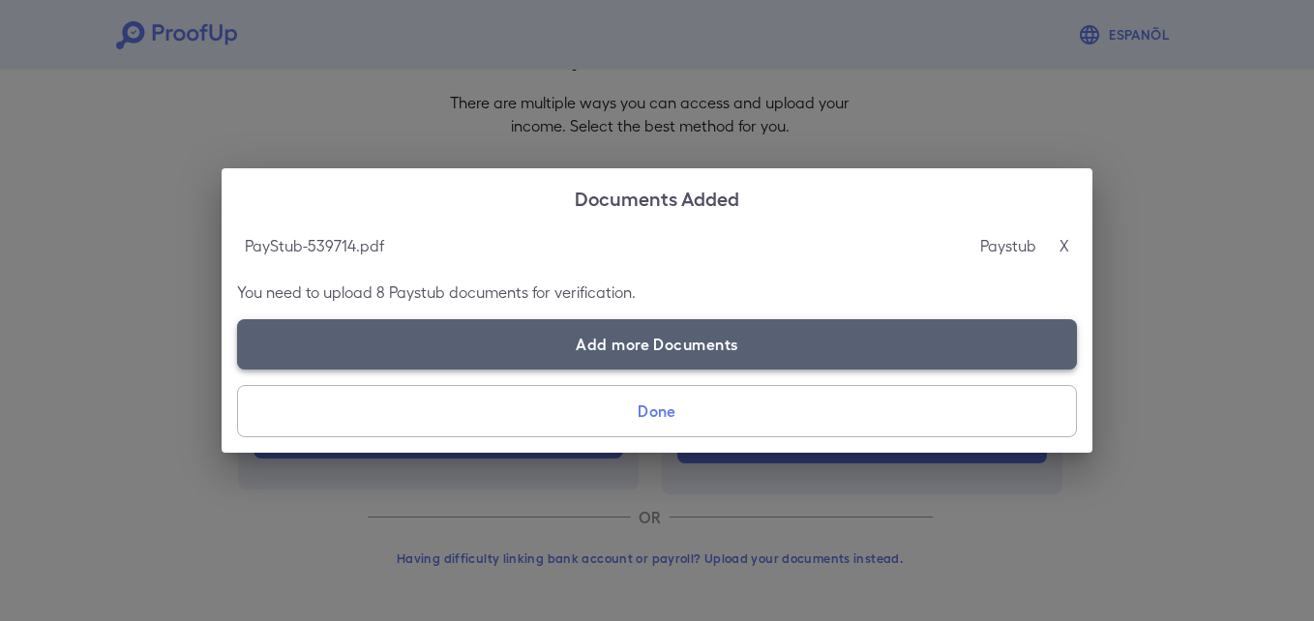
click at [547, 341] on label "Add more Documents" at bounding box center [657, 344] width 840 height 50
click at [238, 369] on input "Add more Documents" at bounding box center [237, 369] width 1 height 1
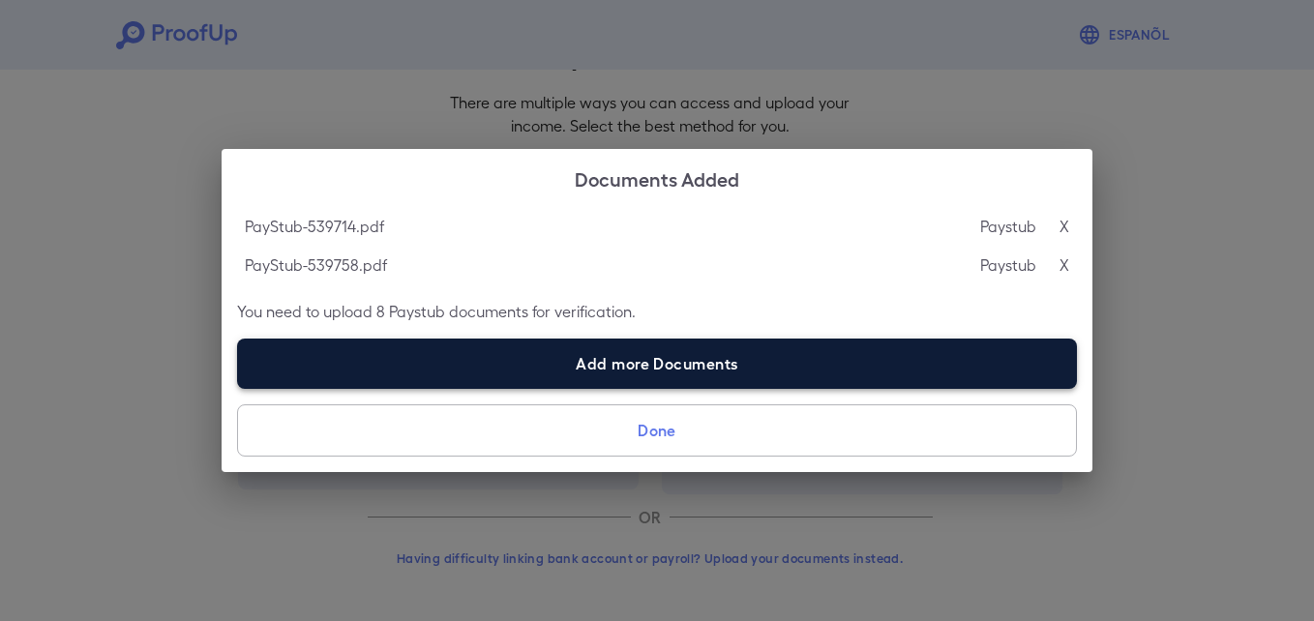
click at [368, 366] on label "Add more Documents" at bounding box center [657, 364] width 840 height 50
click at [238, 388] on input "Add more Documents" at bounding box center [237, 388] width 1 height 1
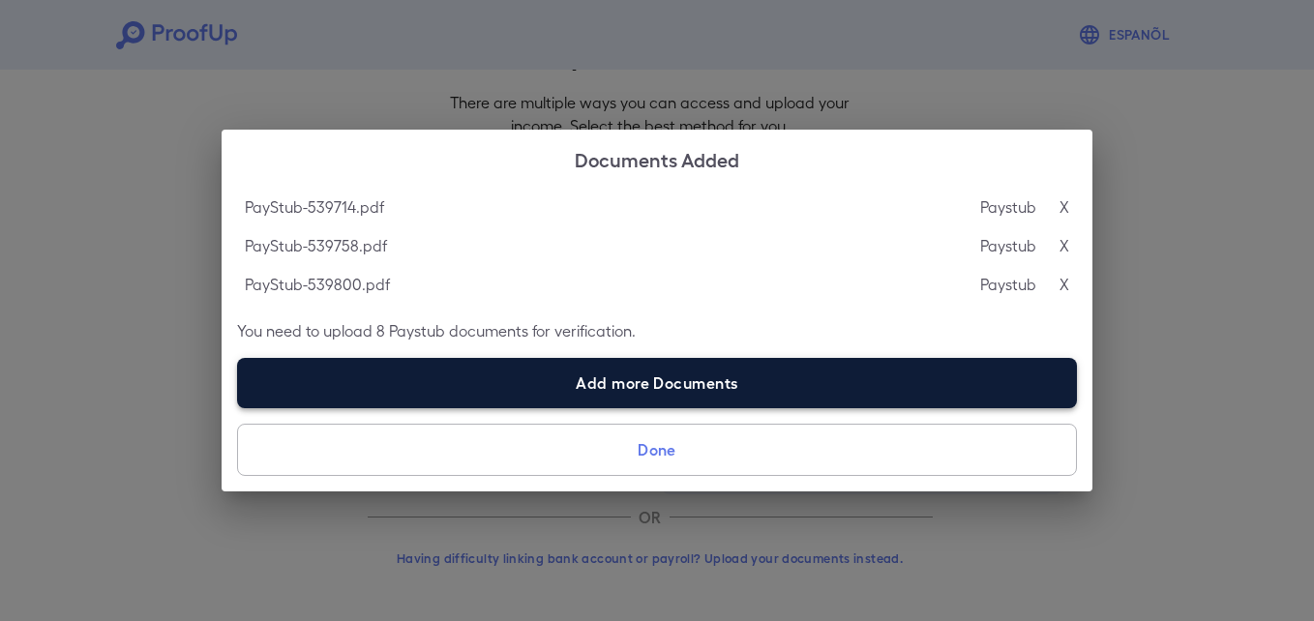
click at [377, 387] on label "Add more Documents" at bounding box center [657, 383] width 840 height 50
click at [238, 407] on input "Add more Documents" at bounding box center [237, 407] width 1 height 1
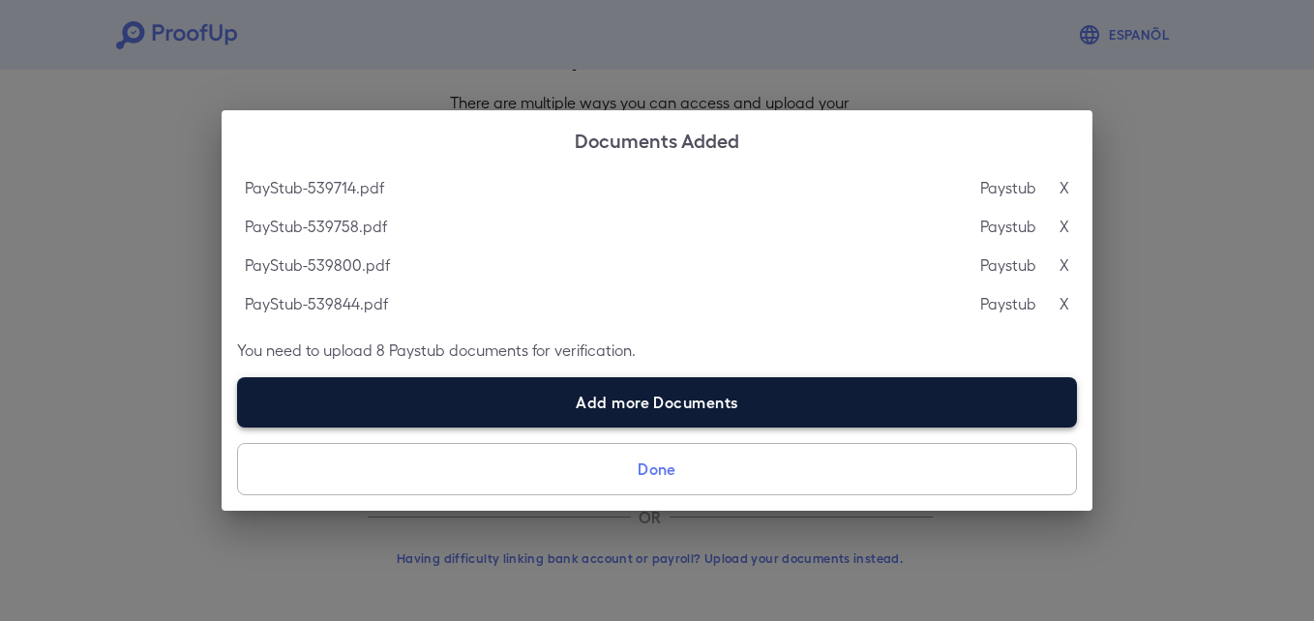
click at [407, 405] on label "Add more Documents" at bounding box center [657, 402] width 840 height 50
click at [238, 427] on input "Add more Documents" at bounding box center [237, 427] width 1 height 1
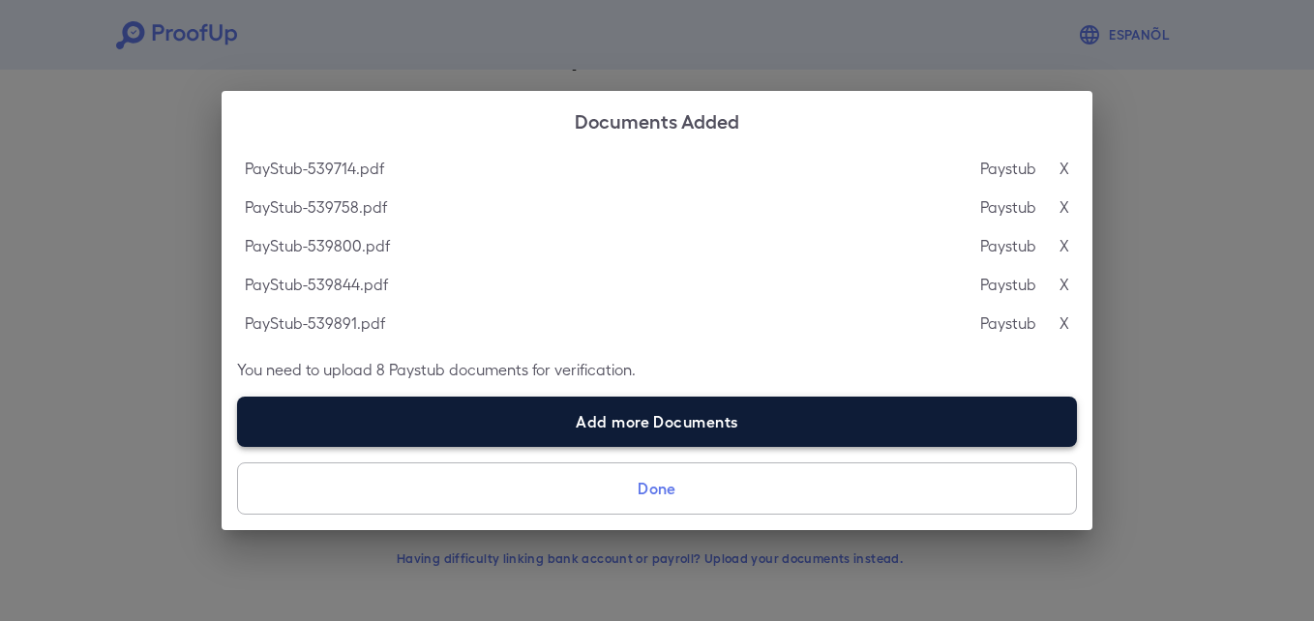
click at [439, 428] on label "Add more Documents" at bounding box center [657, 422] width 840 height 50
click at [238, 446] on input "Add more Documents" at bounding box center [237, 446] width 1 height 1
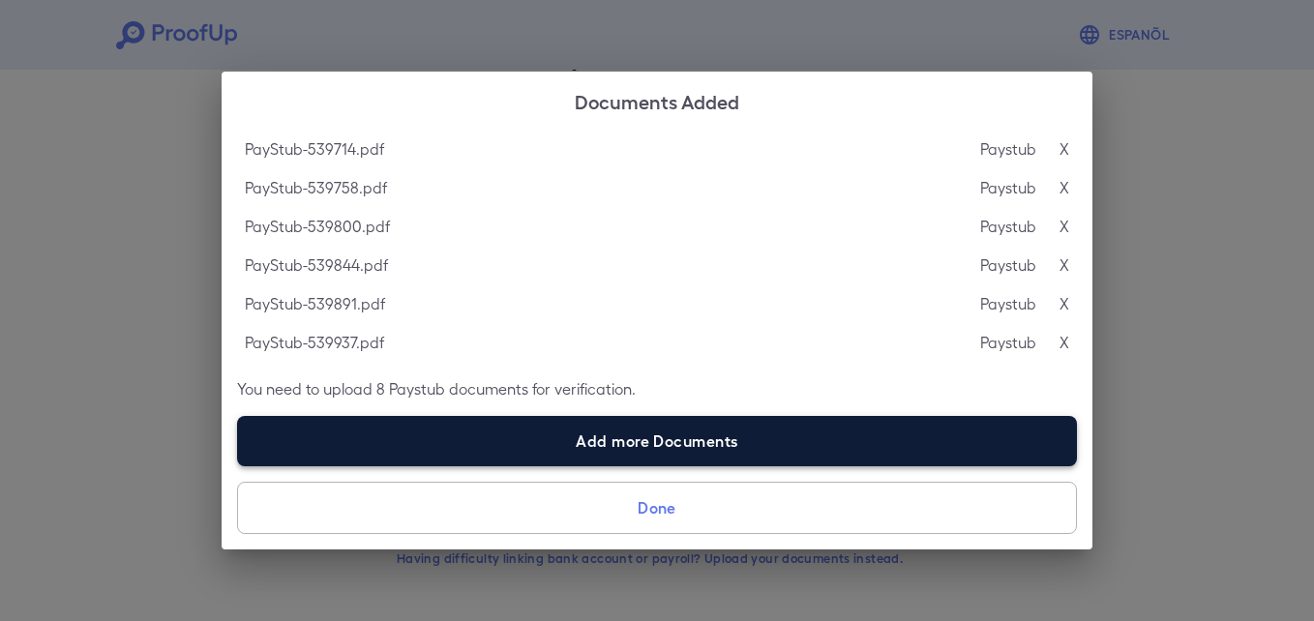
click at [421, 428] on label "Add more Documents" at bounding box center [657, 441] width 840 height 50
click at [238, 466] on input "Add more Documents" at bounding box center [237, 466] width 1 height 1
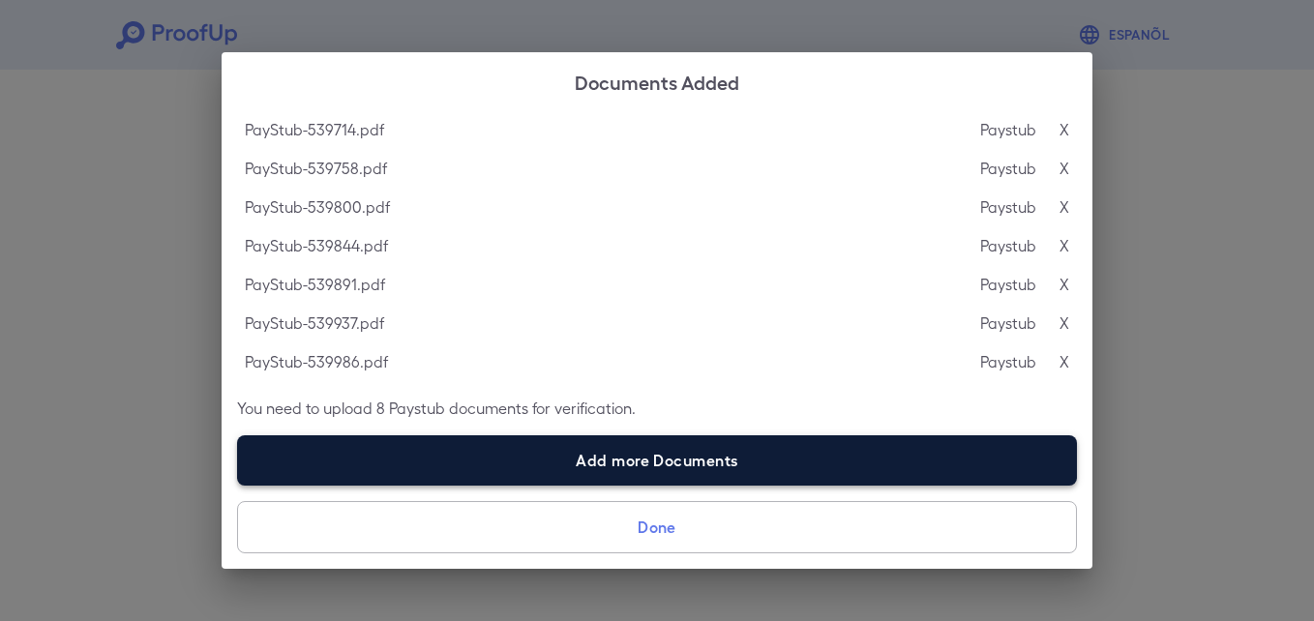
click at [335, 441] on label "Add more Documents" at bounding box center [657, 461] width 840 height 50
click at [238, 485] on input "Add more Documents" at bounding box center [237, 485] width 1 height 1
type input "**********"
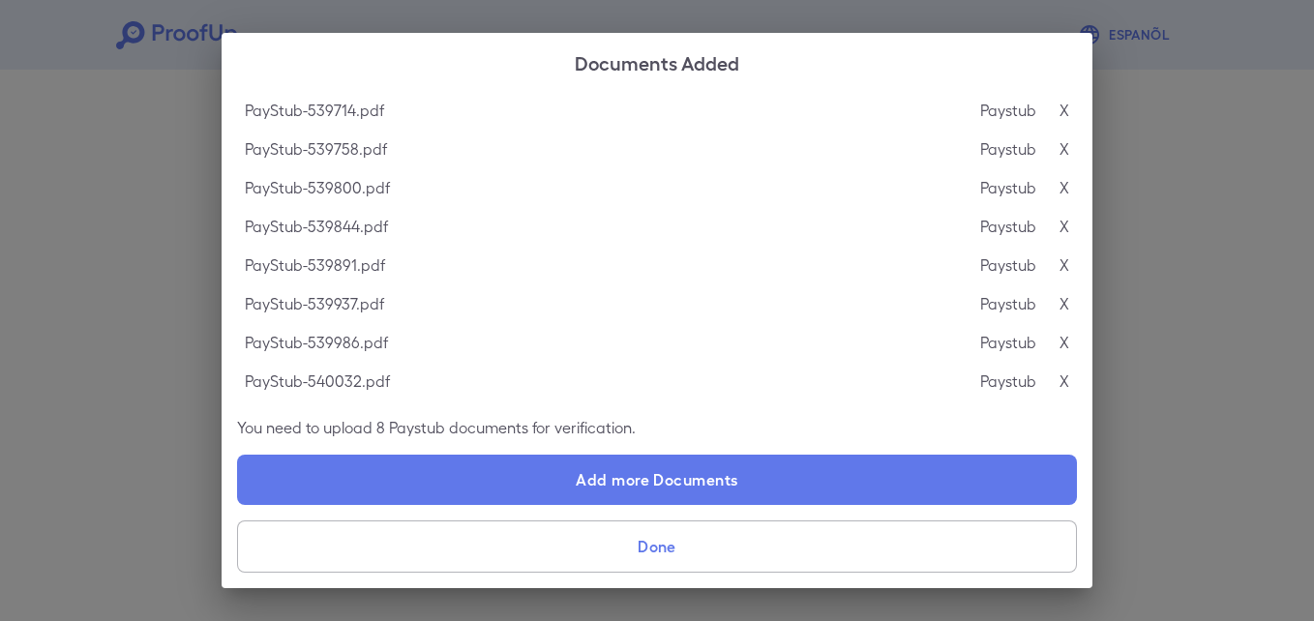
click at [594, 553] on button "Done" at bounding box center [657, 547] width 840 height 52
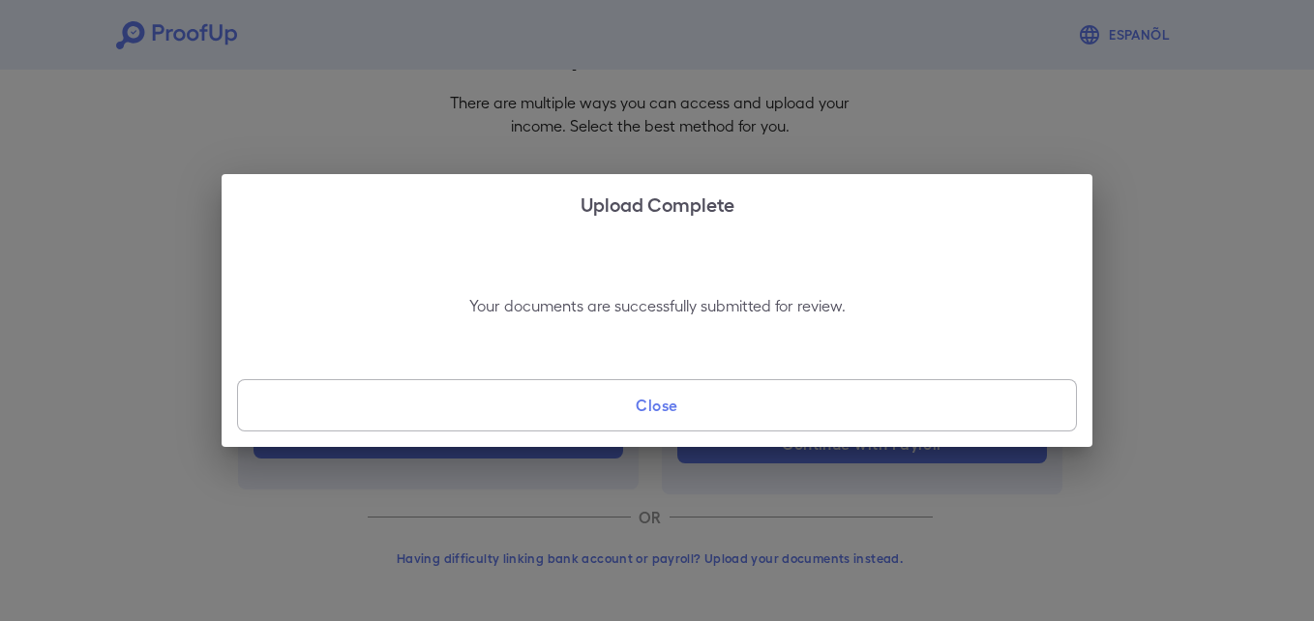
click at [451, 409] on button "Close" at bounding box center [657, 405] width 840 height 52
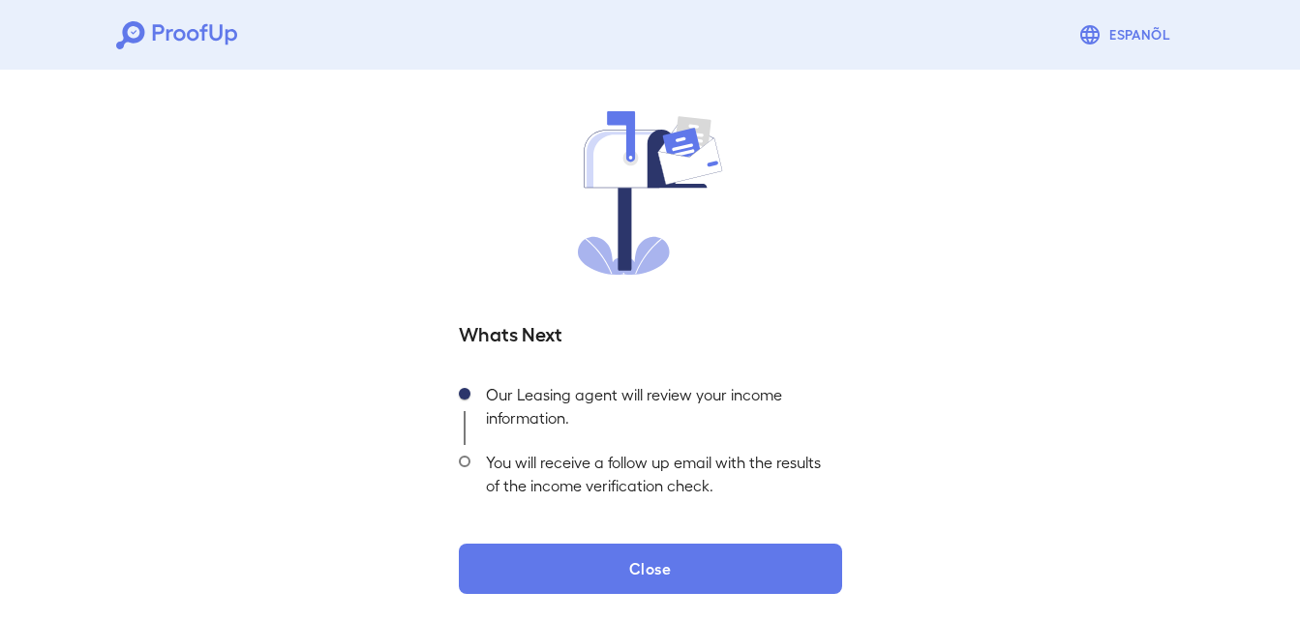
scroll to position [121, 0]
